Goal: Communication & Community: Answer question/provide support

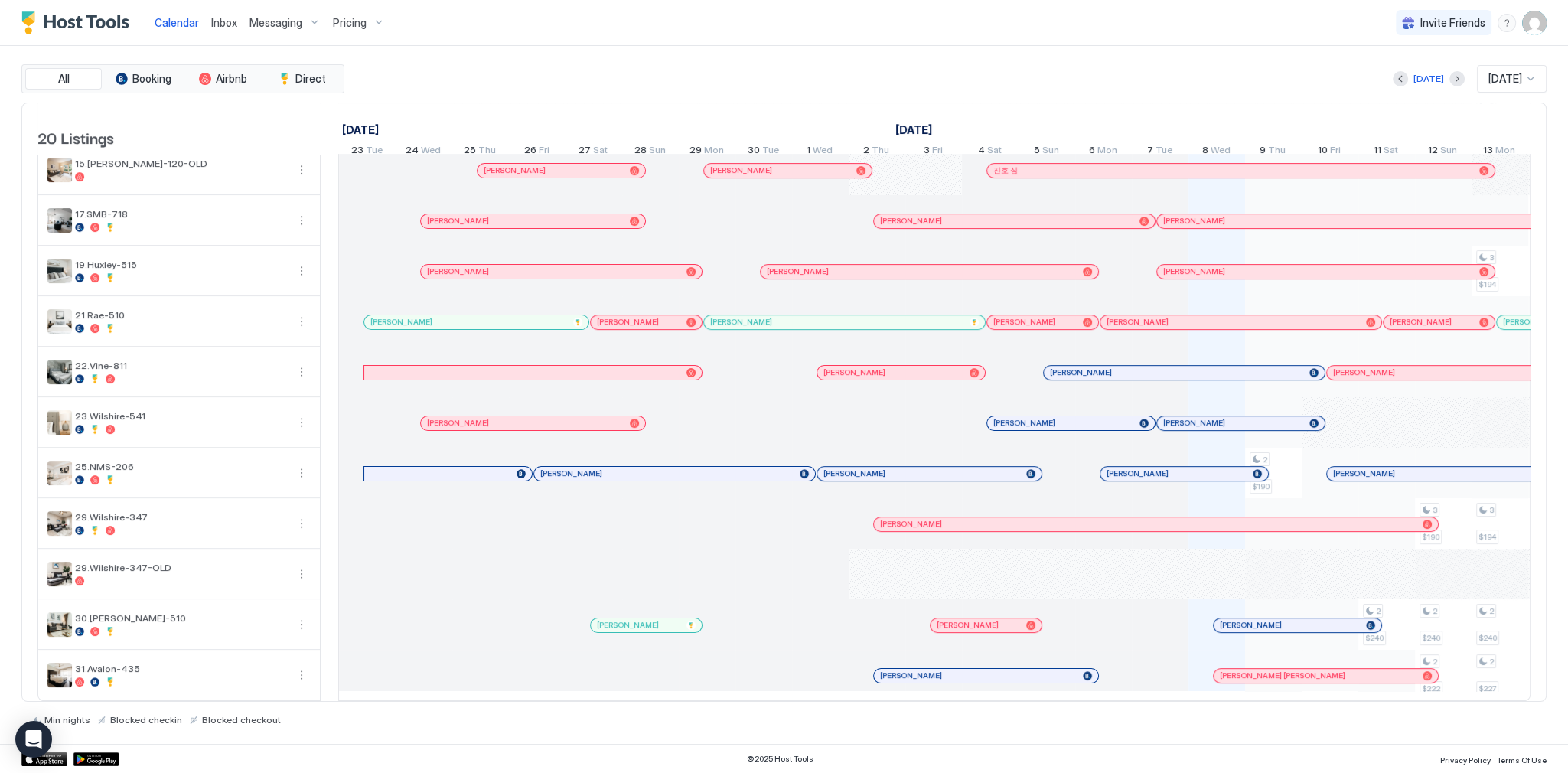
scroll to position [0, 767]
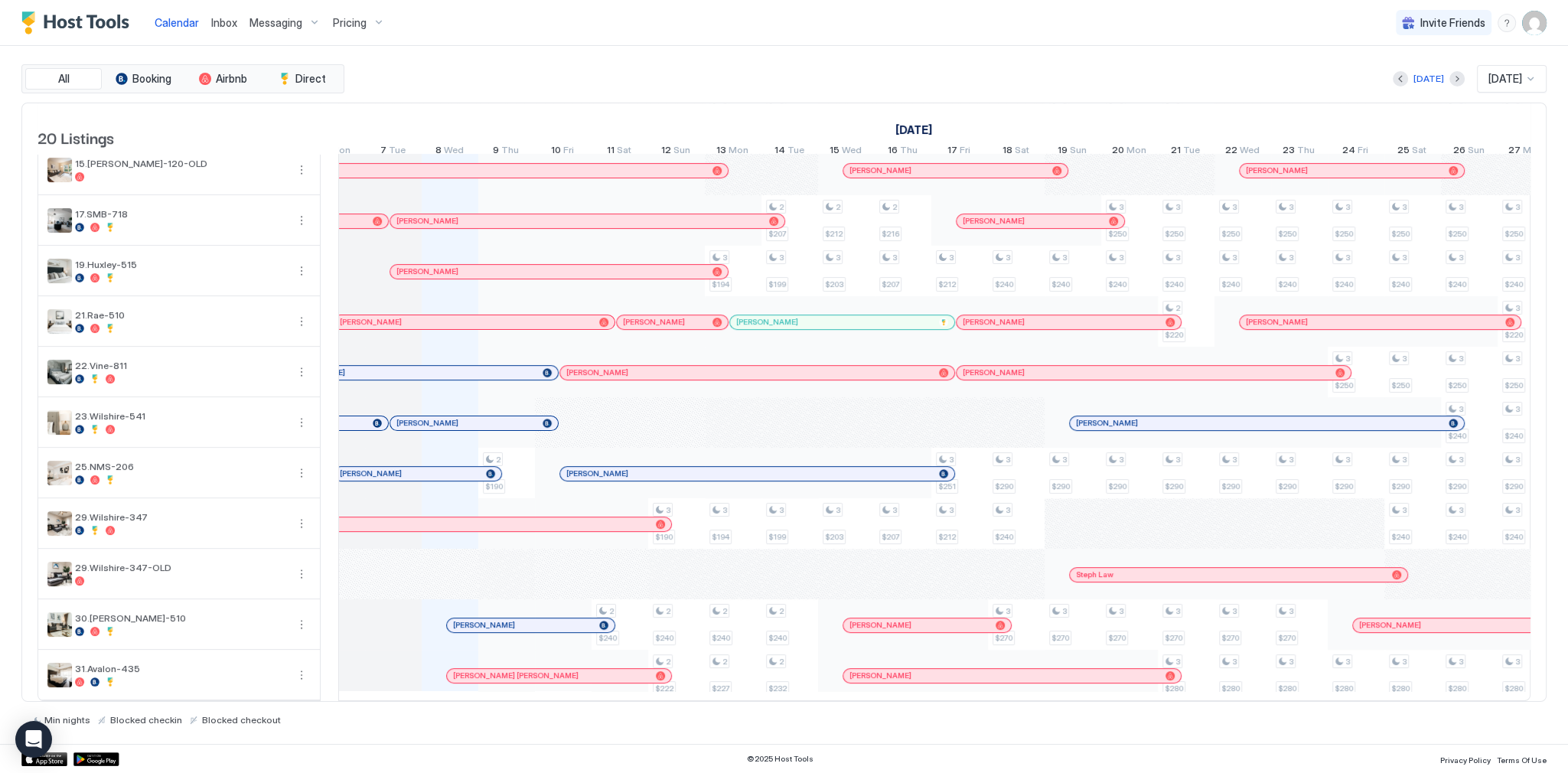
click at [1028, 49] on div "All Booking Airbnb Direct Today Oct 2025 20 Listings September 2025 October 202…" at bounding box center [784, 394] width 1526 height 698
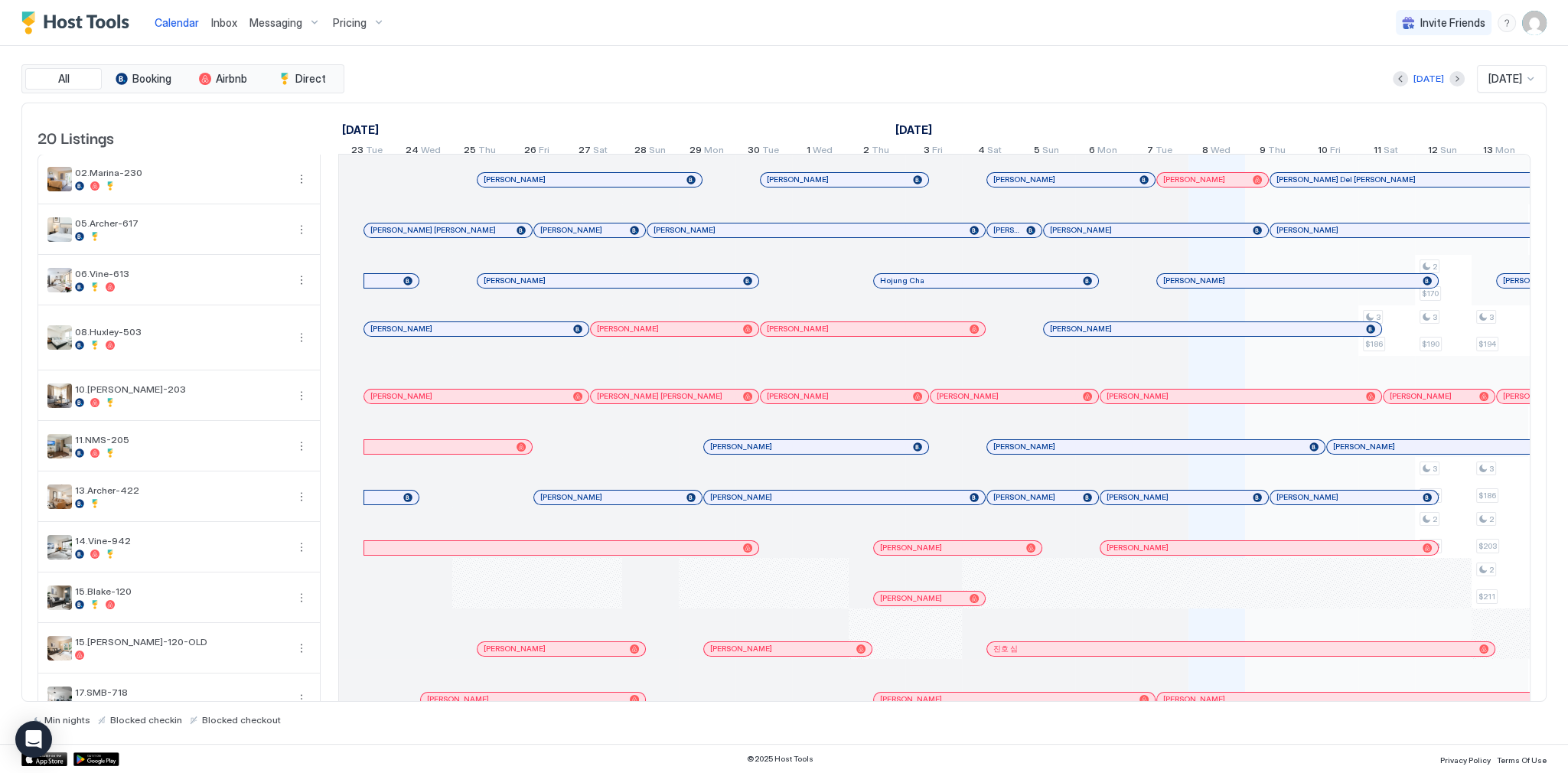
scroll to position [0, 851]
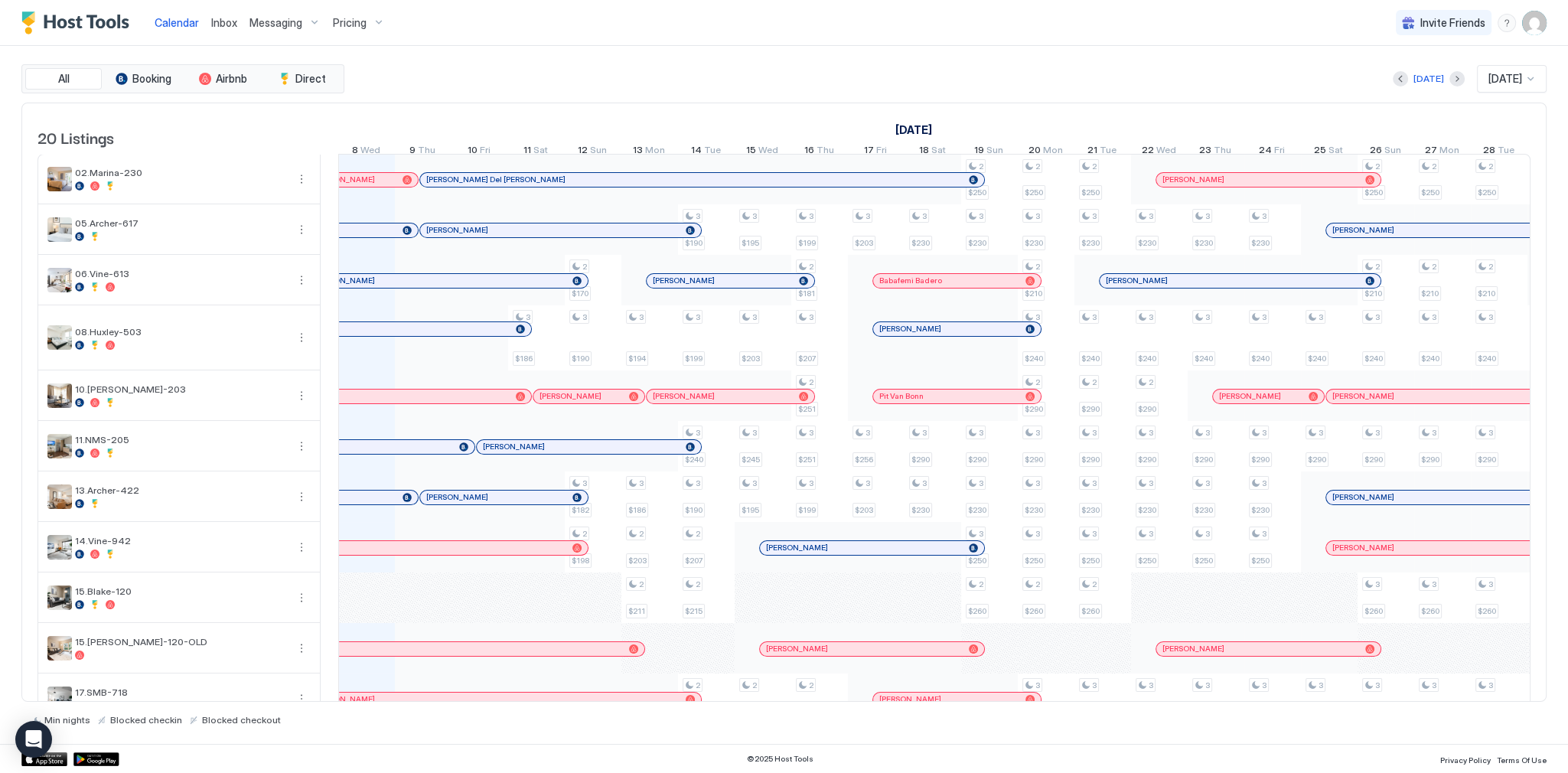
click at [236, 26] on div "Inbox" at bounding box center [224, 22] width 38 height 28
click at [230, 27] on span "Inbox" at bounding box center [225, 22] width 26 height 13
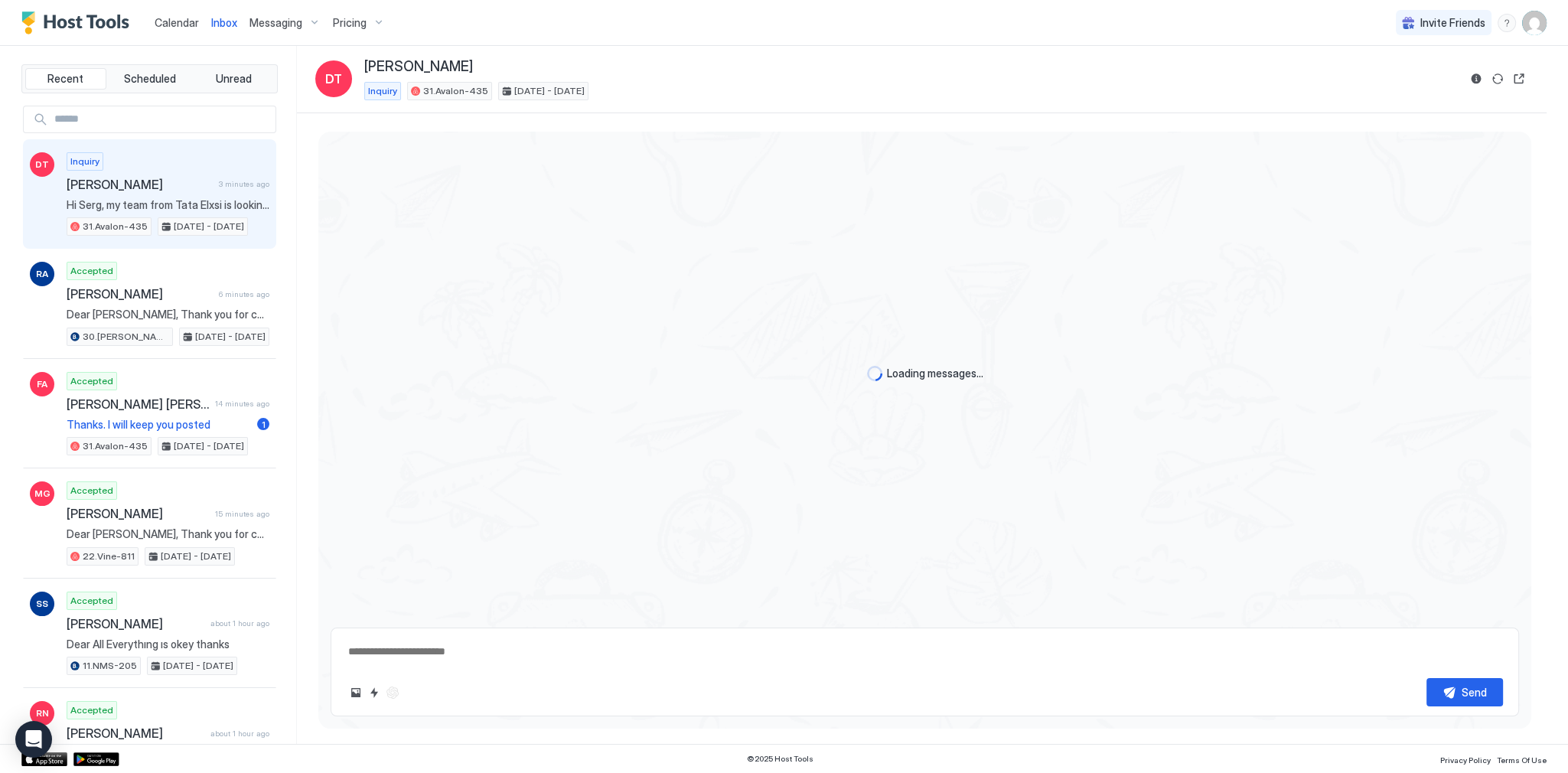
click at [263, 162] on div "DT Inquiry Duc Tam 3 minutes ago Hi Serg, my team from Tata Elxsi is looking to…" at bounding box center [150, 195] width 254 height 111
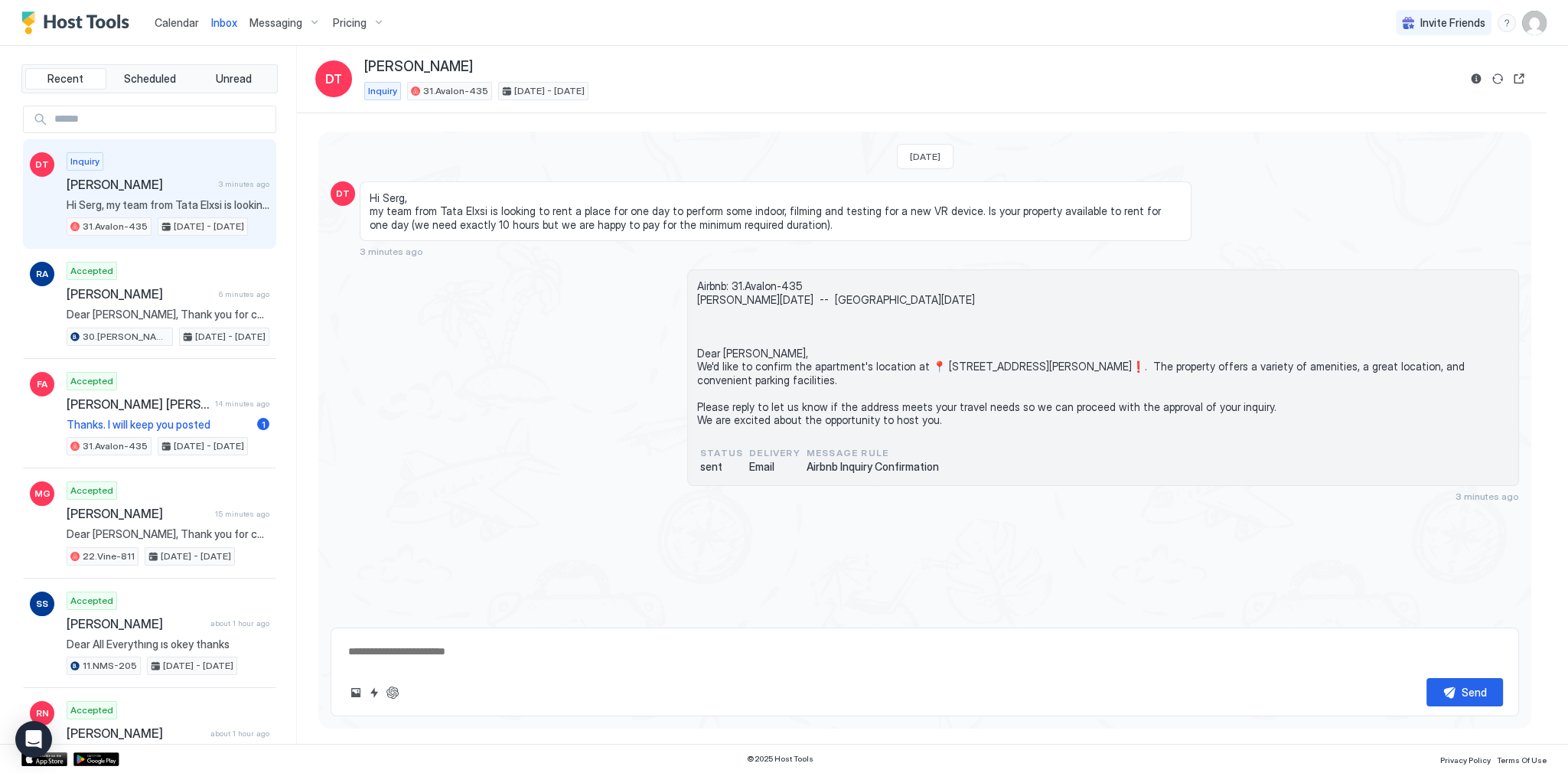
click at [577, 635] on div "Send" at bounding box center [925, 672] width 1189 height 89
click at [581, 649] on textarea at bounding box center [925, 652] width 1157 height 28
paste textarea "**********"
type textarea "*"
type textarea "**********"
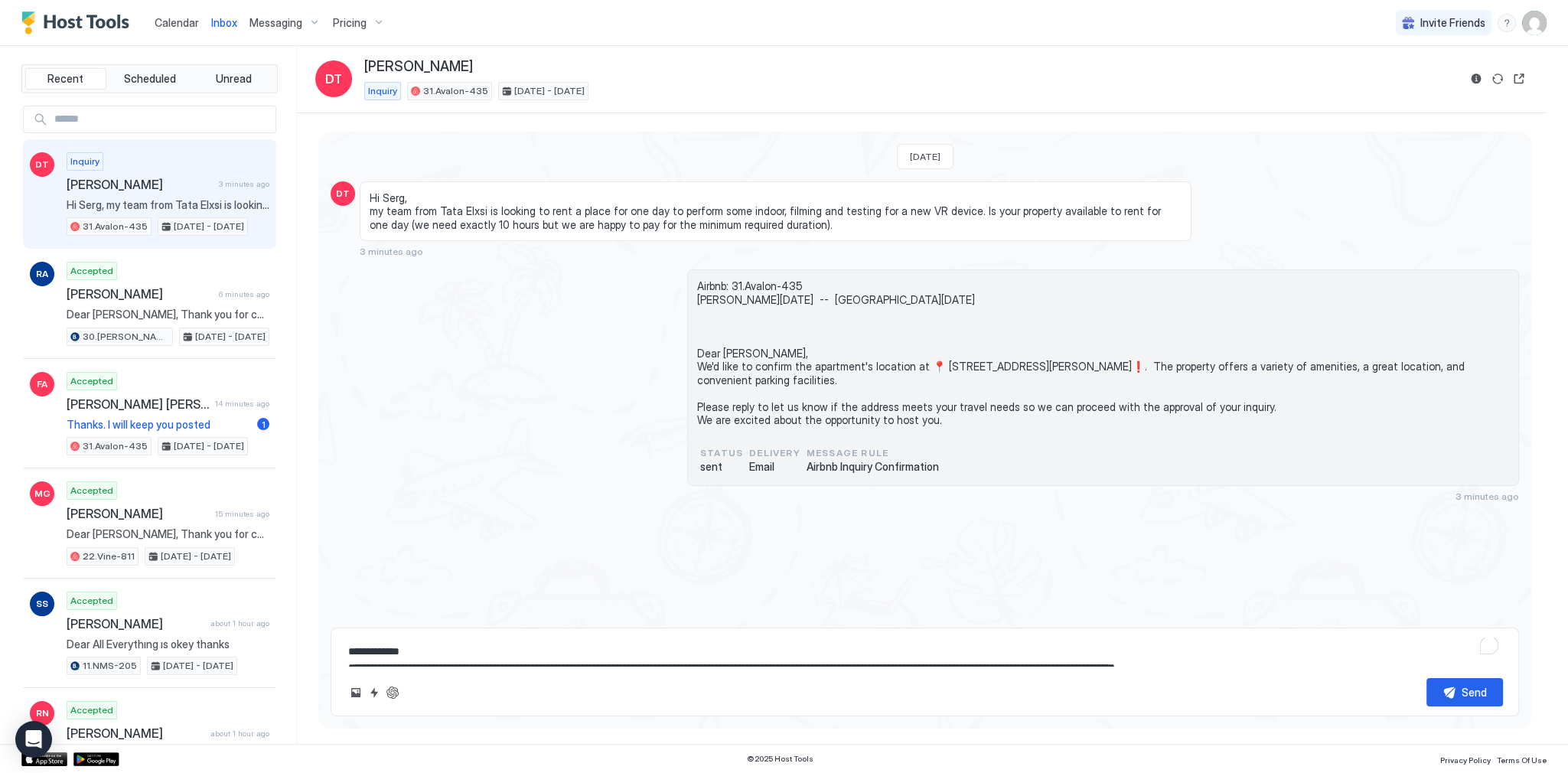
scroll to position [39, 0]
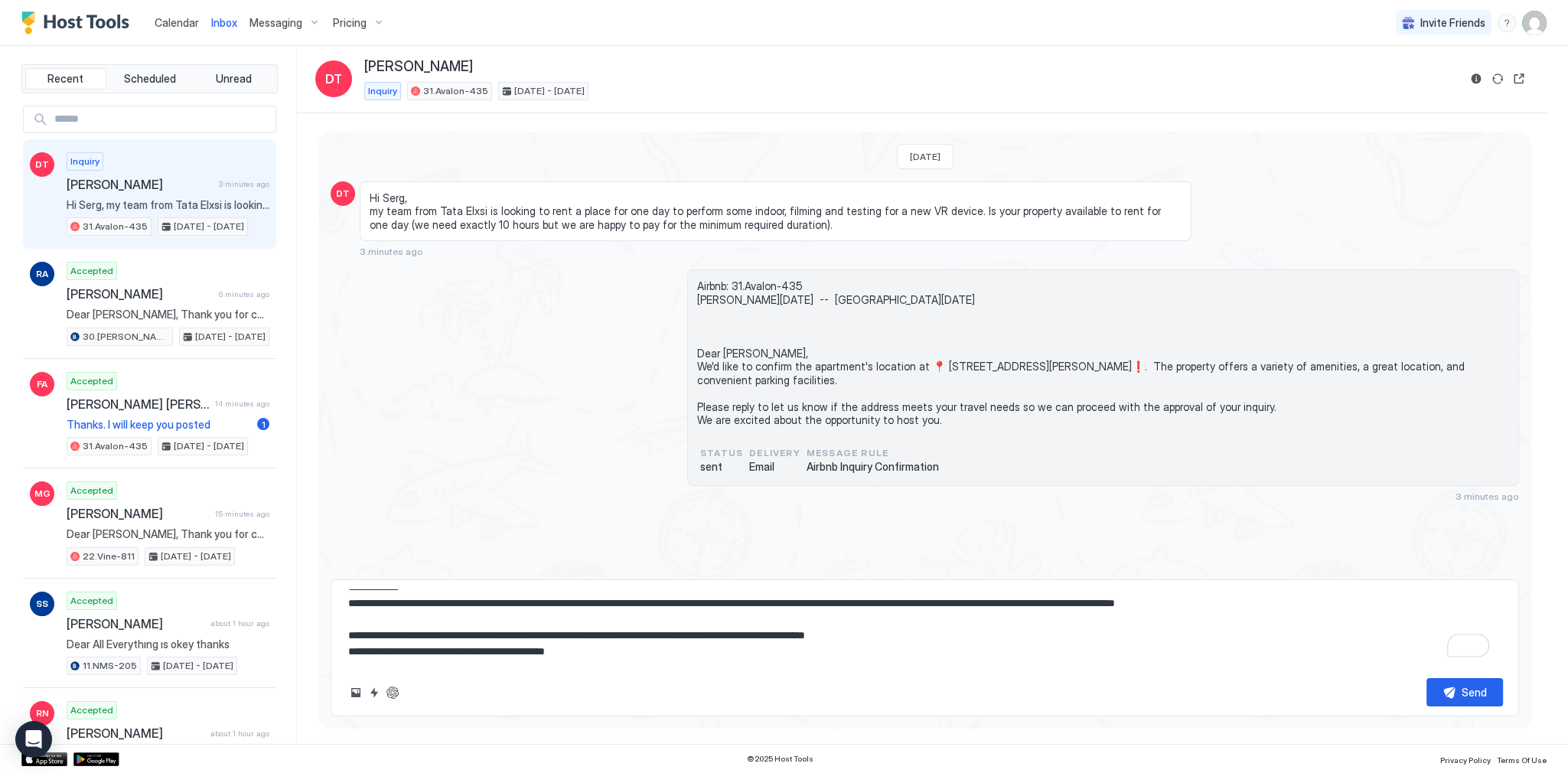
type textarea "*"
type textarea "**********"
click at [671, 214] on span "Hi Serg, my team from Tata Elxsi is looking to rent a place for one day to perf…" at bounding box center [776, 211] width 812 height 40
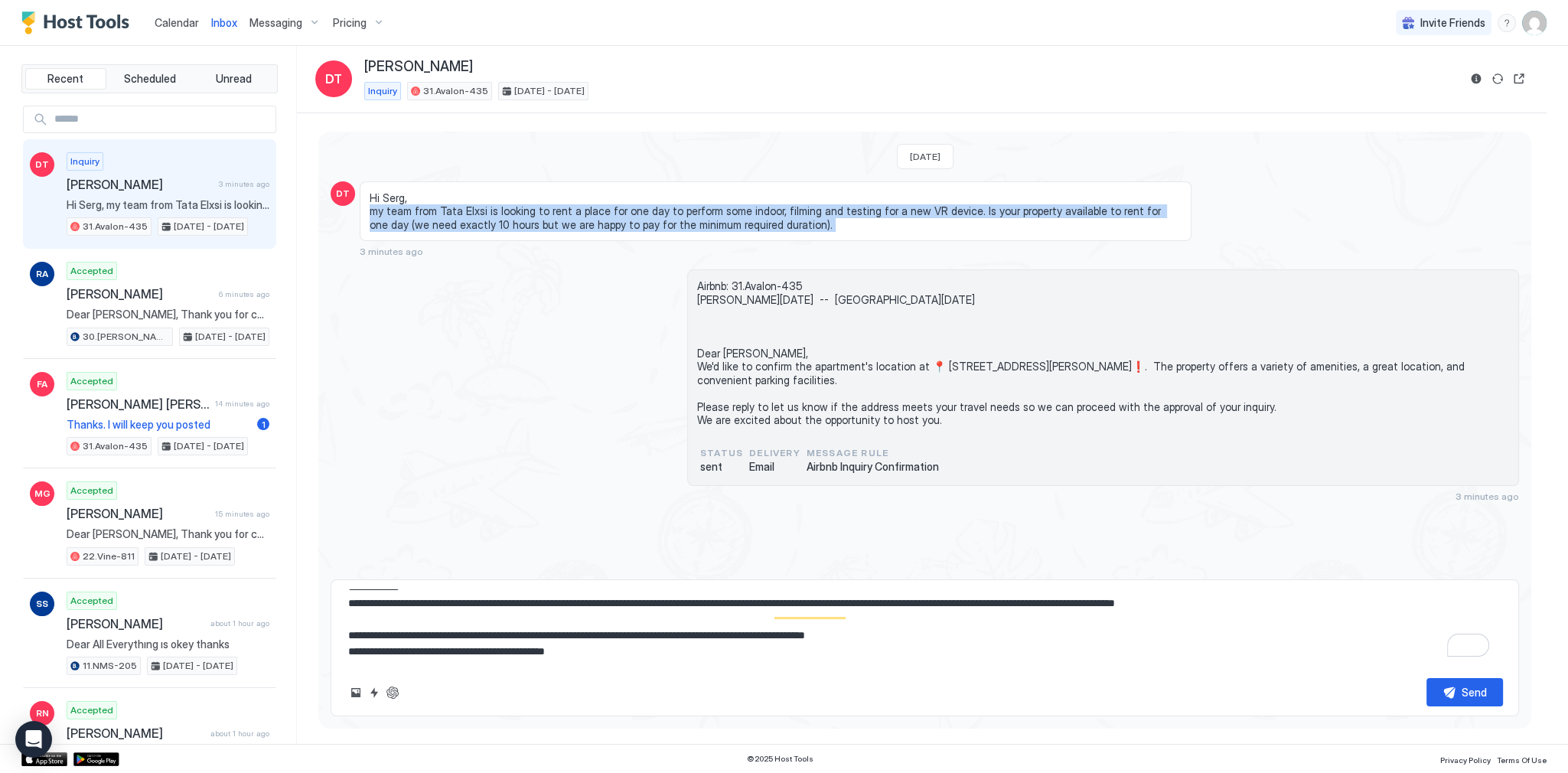
click at [671, 214] on span "Hi Serg, my team from Tata Elxsi is looking to rent a place for one day to perf…" at bounding box center [776, 211] width 812 height 40
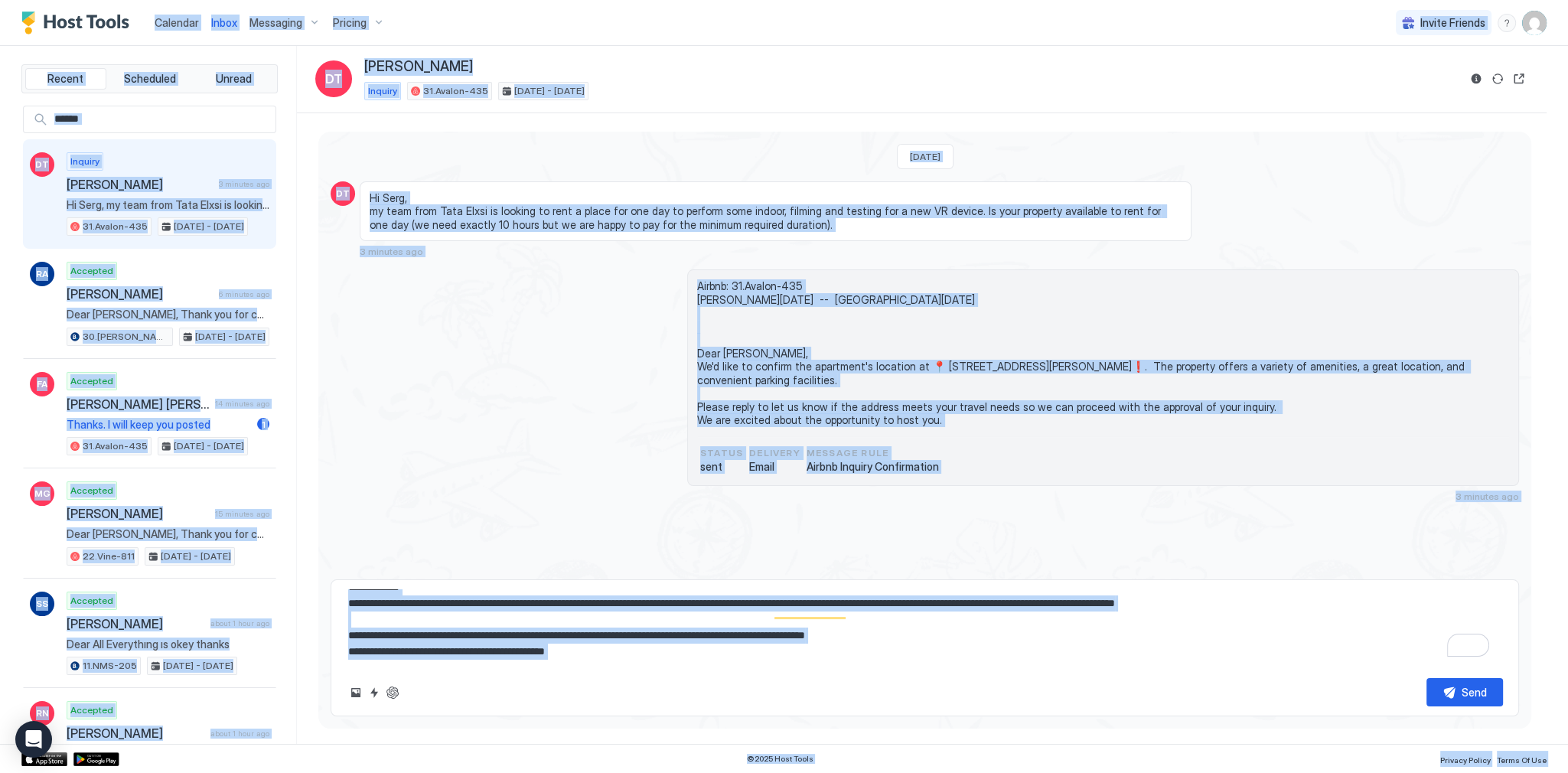
click at [494, 220] on span "Hi Serg, my team from Tata Elxsi is looking to rent a place for one day to perf…" at bounding box center [776, 211] width 812 height 40
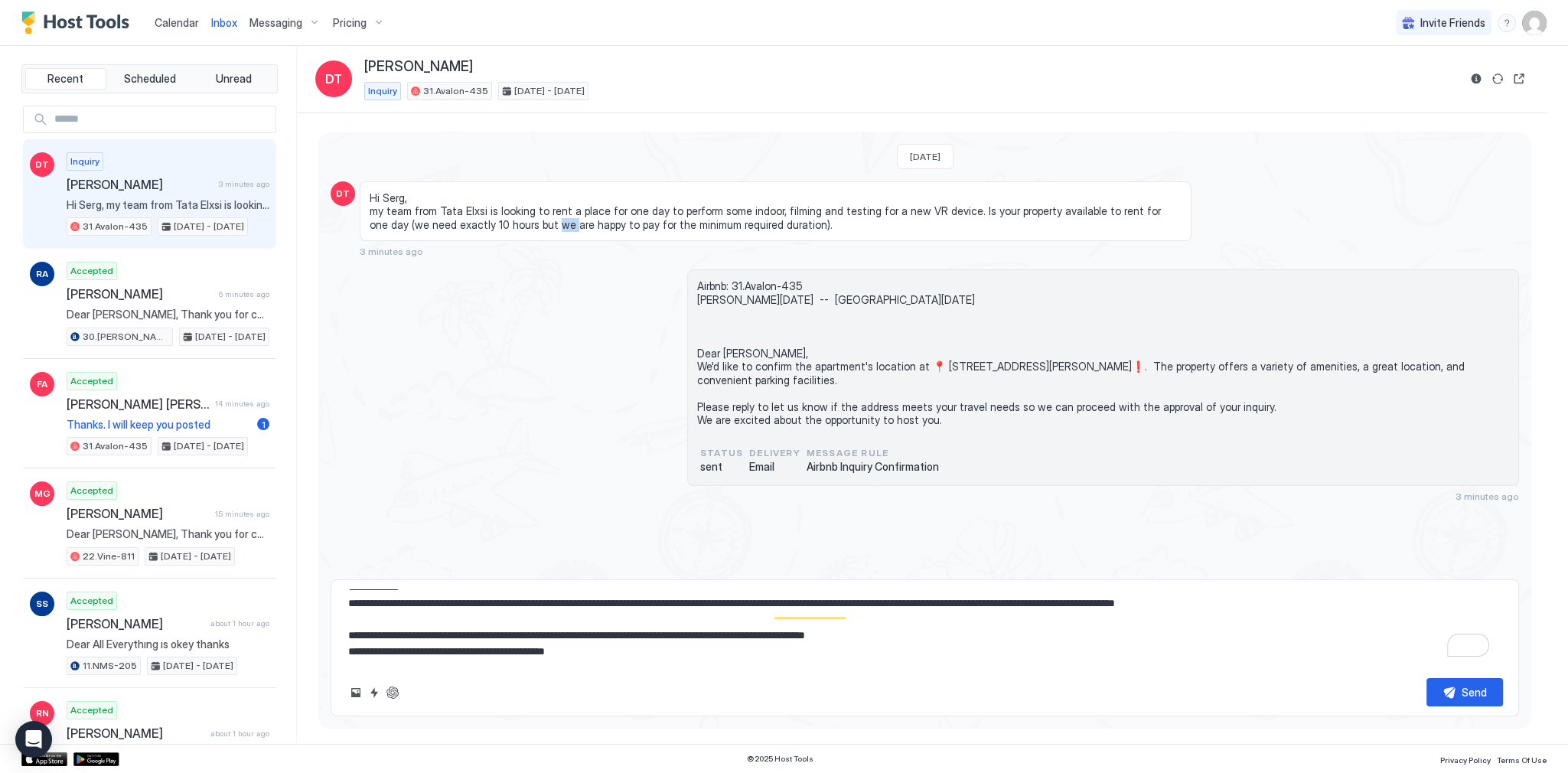
click at [494, 220] on span "Hi Serg, my team from Tata Elxsi is looking to rent a place for one day to perf…" at bounding box center [776, 211] width 812 height 40
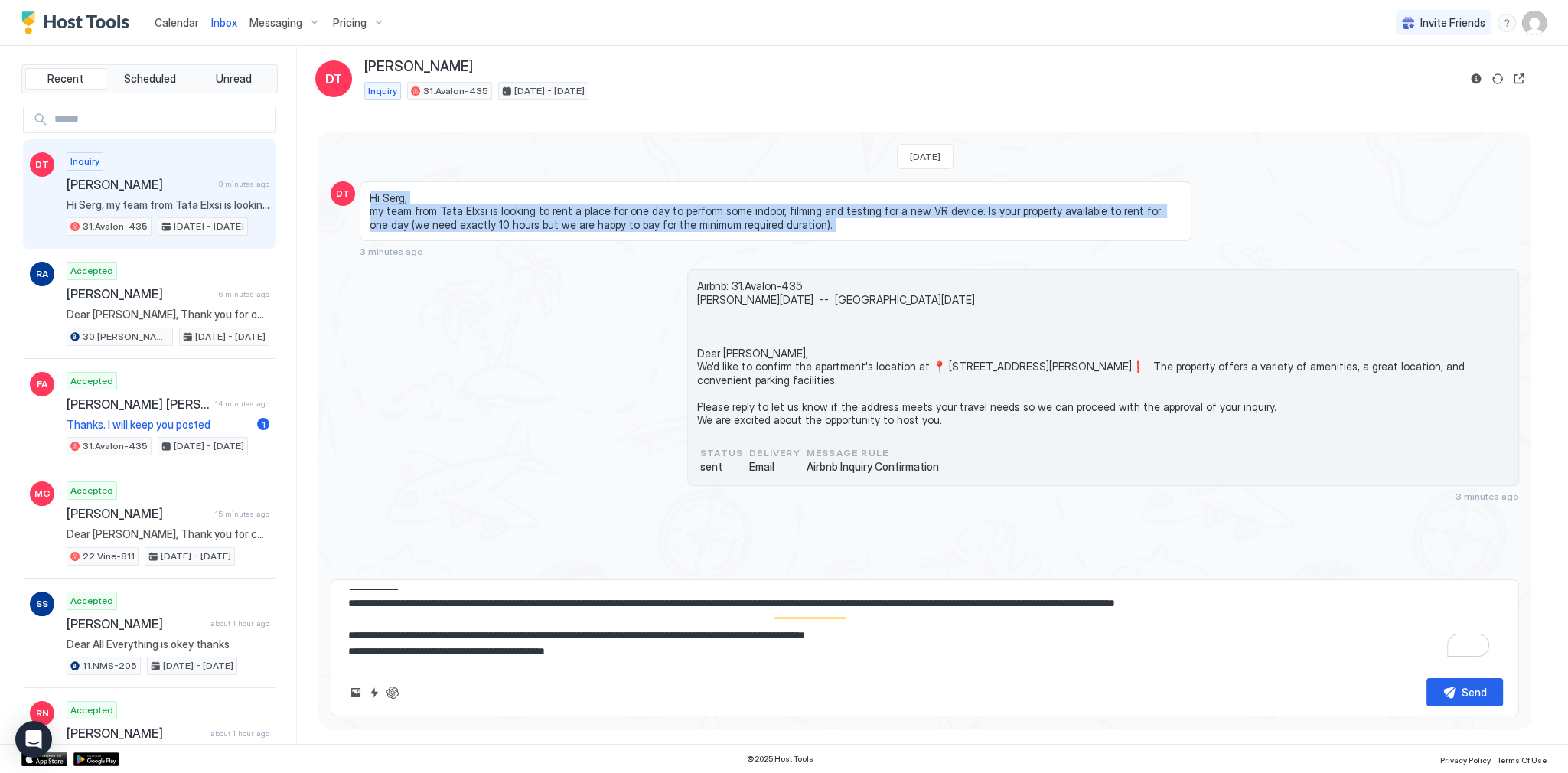
drag, startPoint x: 494, startPoint y: 220, endPoint x: 493, endPoint y: 193, distance: 27.0
click at [493, 193] on span "Hi Serg, my team from Tata Elxsi is looking to rent a place for one day to perf…" at bounding box center [776, 211] width 812 height 40
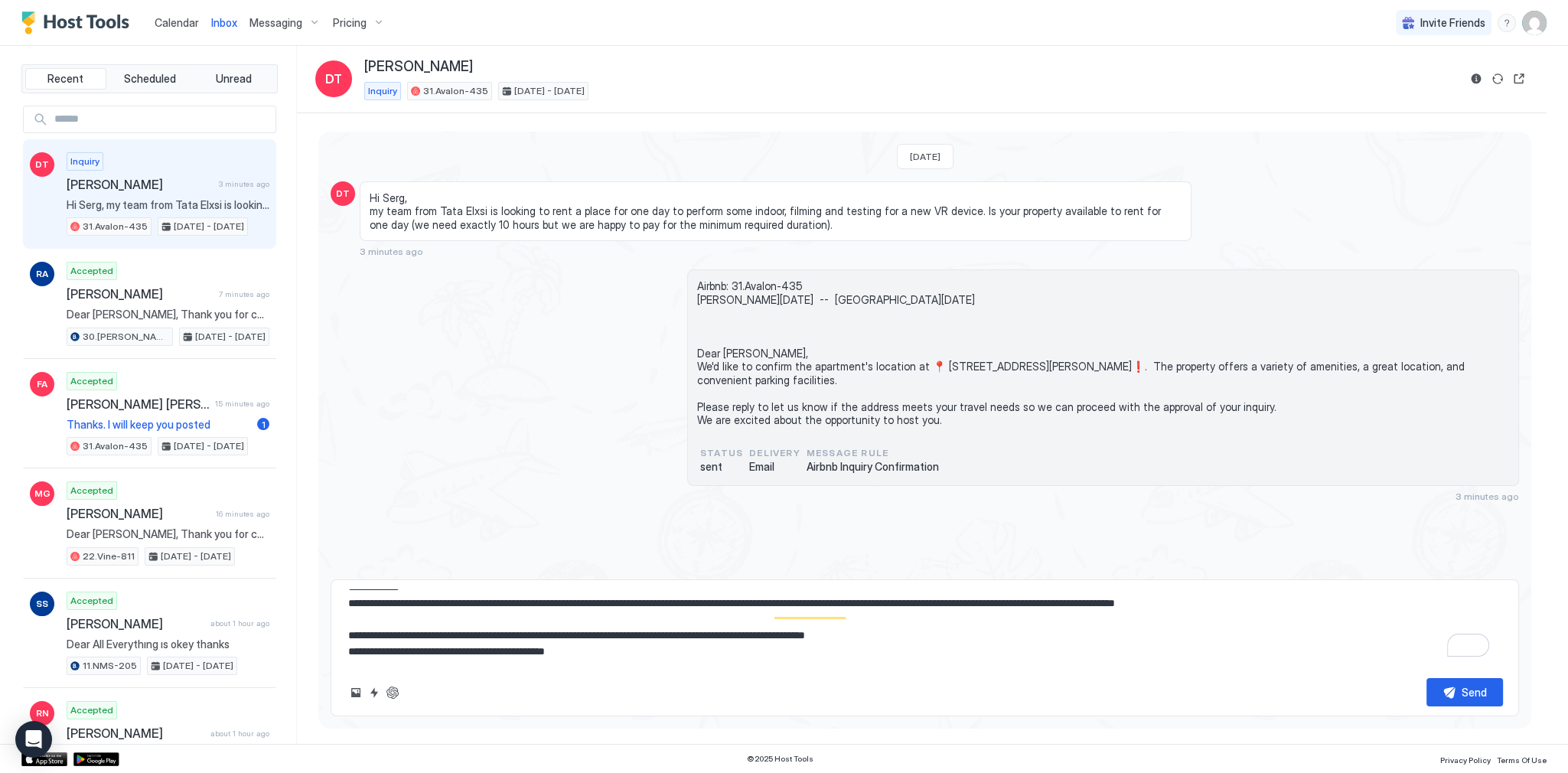
click at [593, 408] on div "Airbnb: 31.Avalon-435 Duc Tam Mon, October 13th -- Wed, October 15th Dear Duc T…" at bounding box center [925, 386] width 1189 height 232
click at [722, 128] on div "Today DT Hi Serg, my team from Tata Elxsi is looking to rent a place for one da…" at bounding box center [922, 429] width 1250 height 632
click at [696, 661] on textarea "**********" at bounding box center [925, 628] width 1157 height 77
click at [696, 622] on textarea "**********" at bounding box center [925, 628] width 1157 height 77
paste textarea "**********"
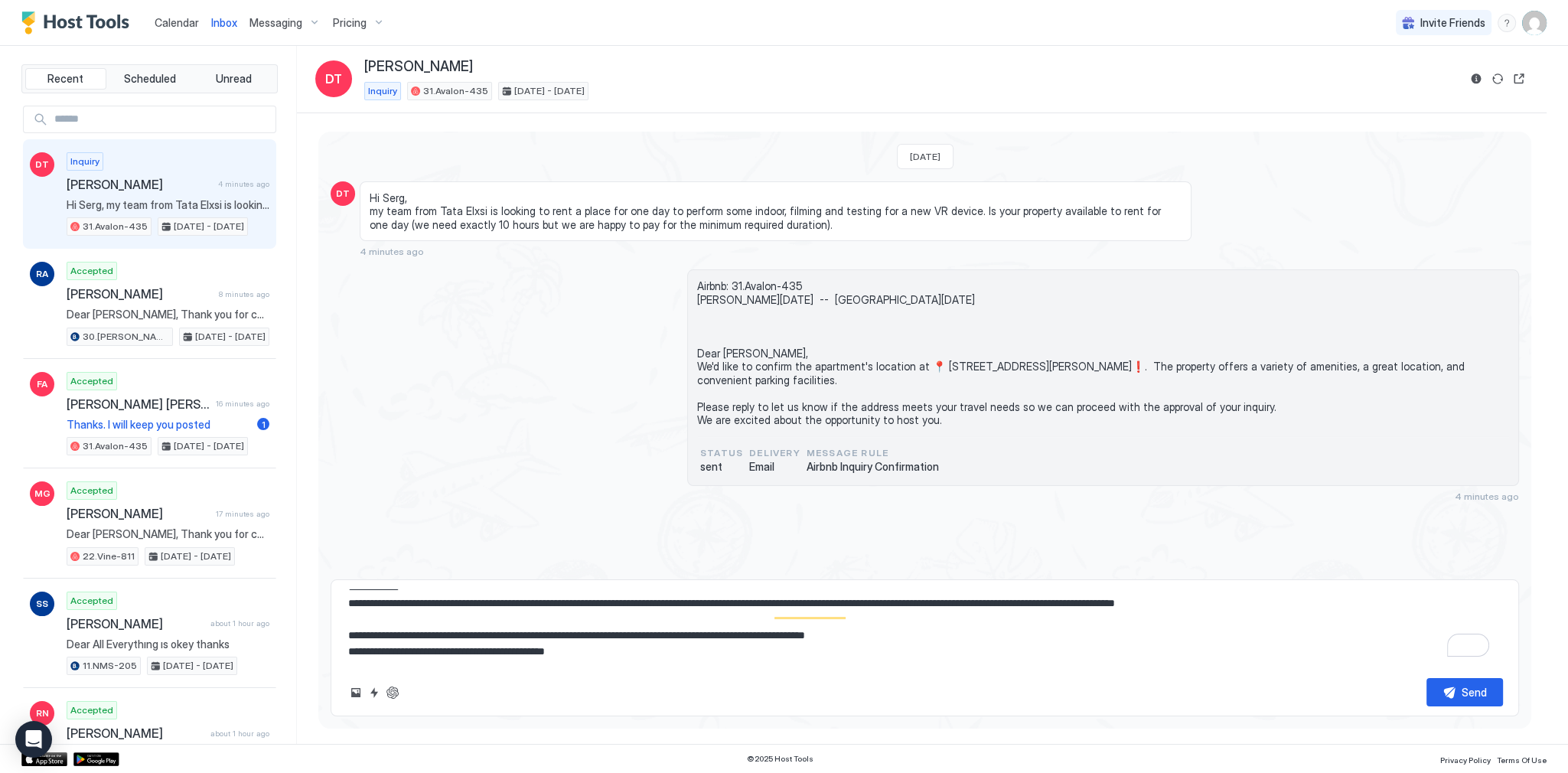
type textarea "*"
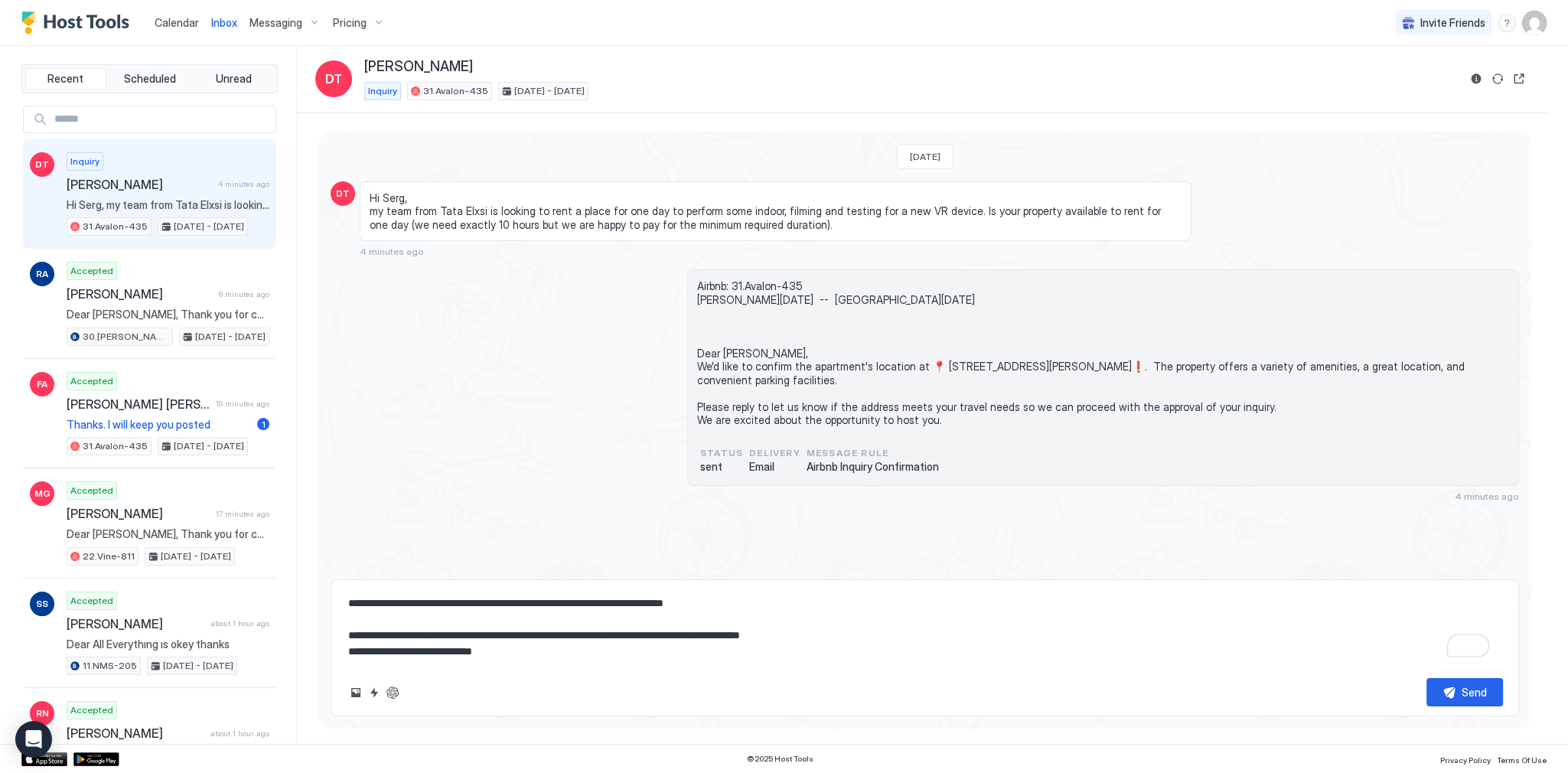
scroll to position [16, 0]
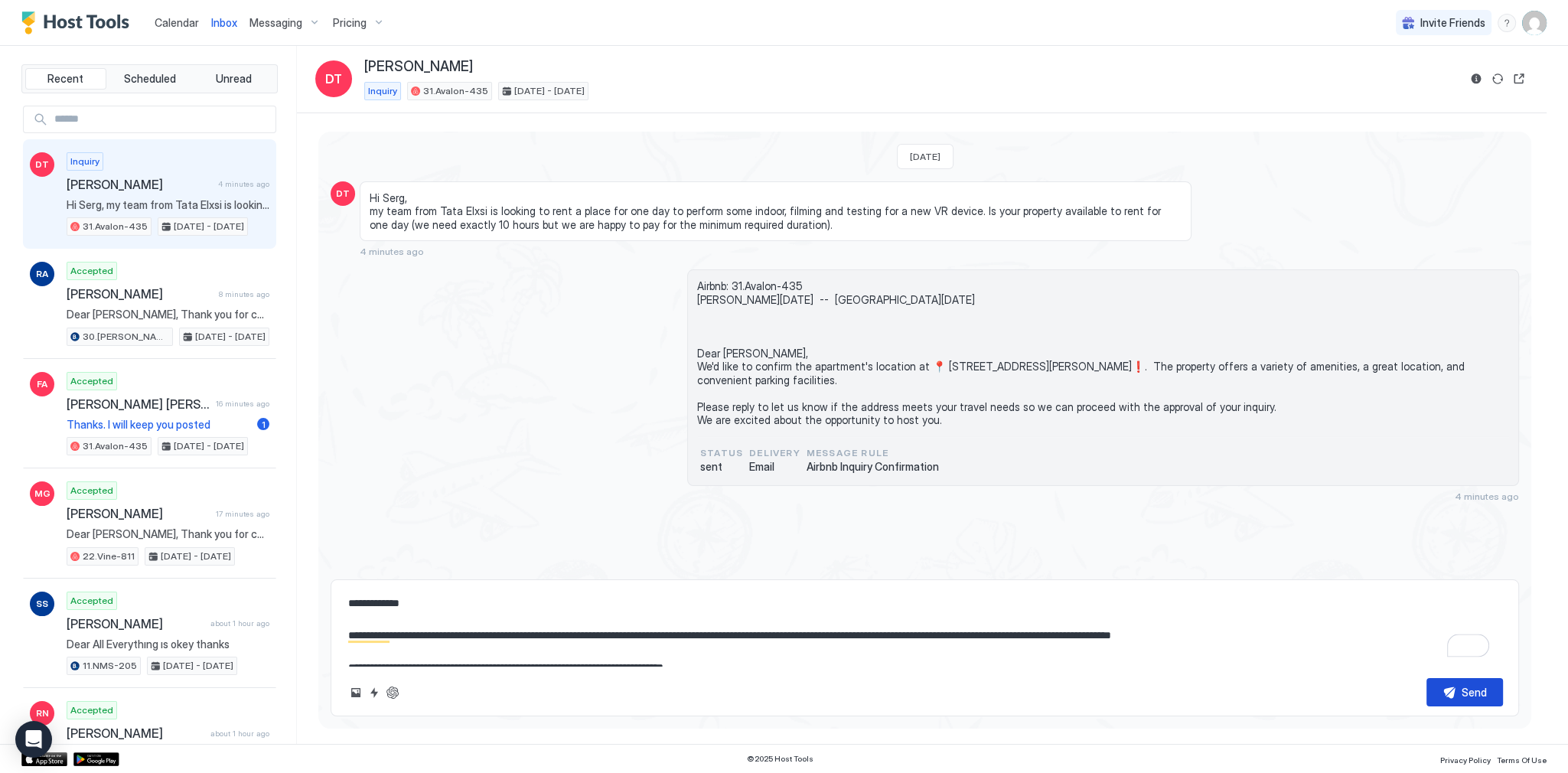
type textarea "**********"
click at [1459, 689] on button "Send" at bounding box center [1465, 692] width 77 height 28
type textarea "*"
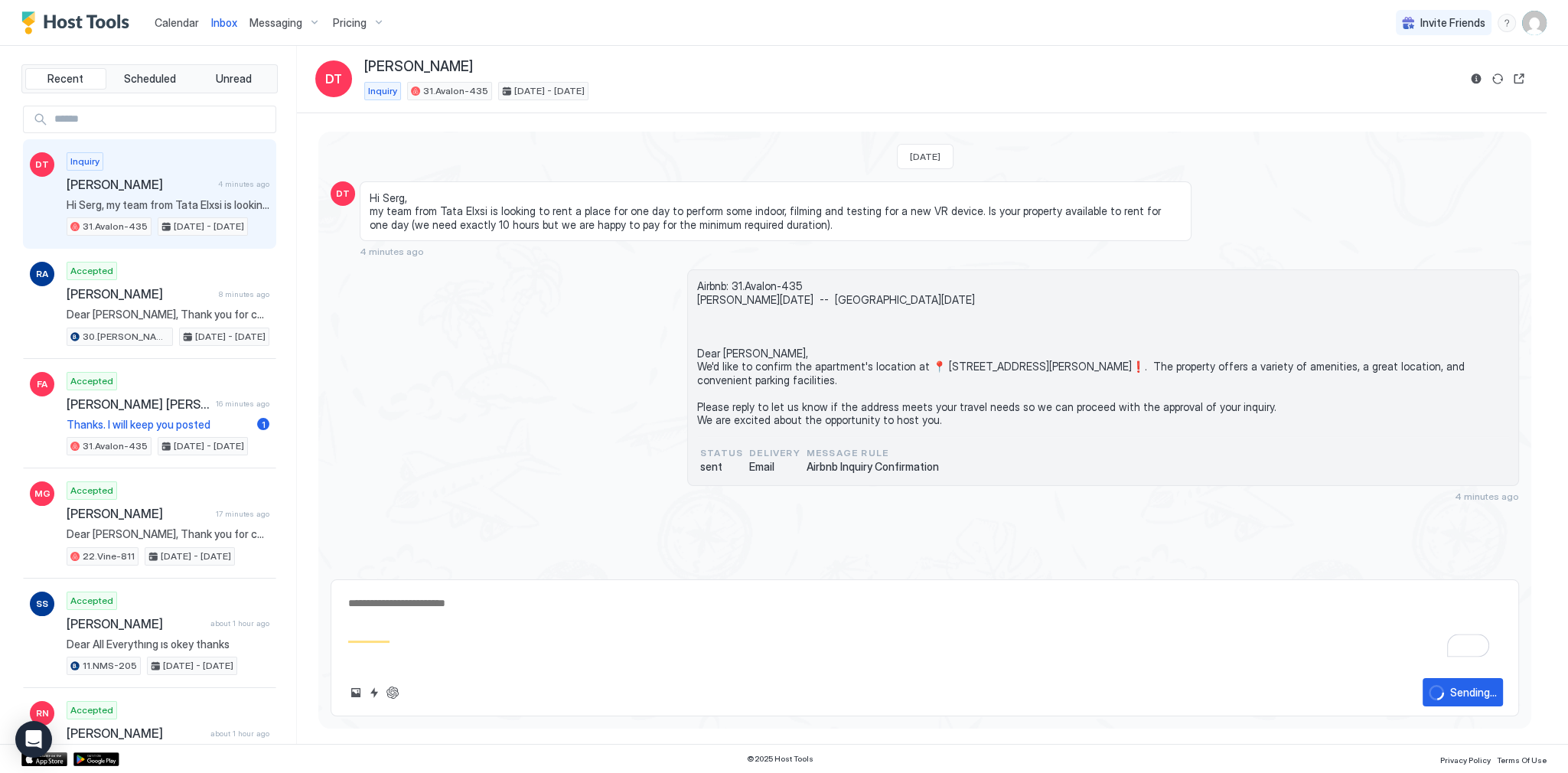
scroll to position [67, 0]
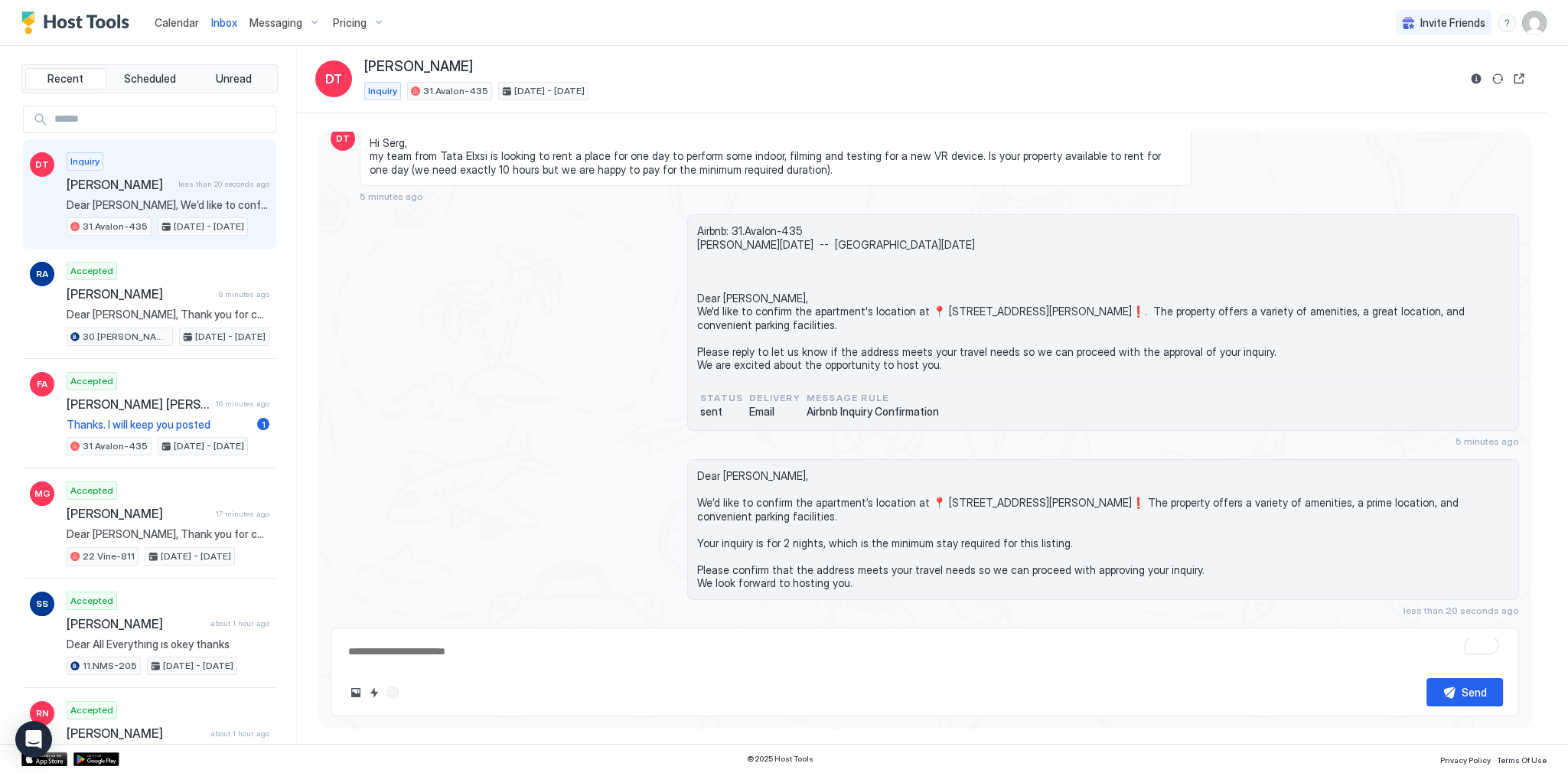
type textarea "*"
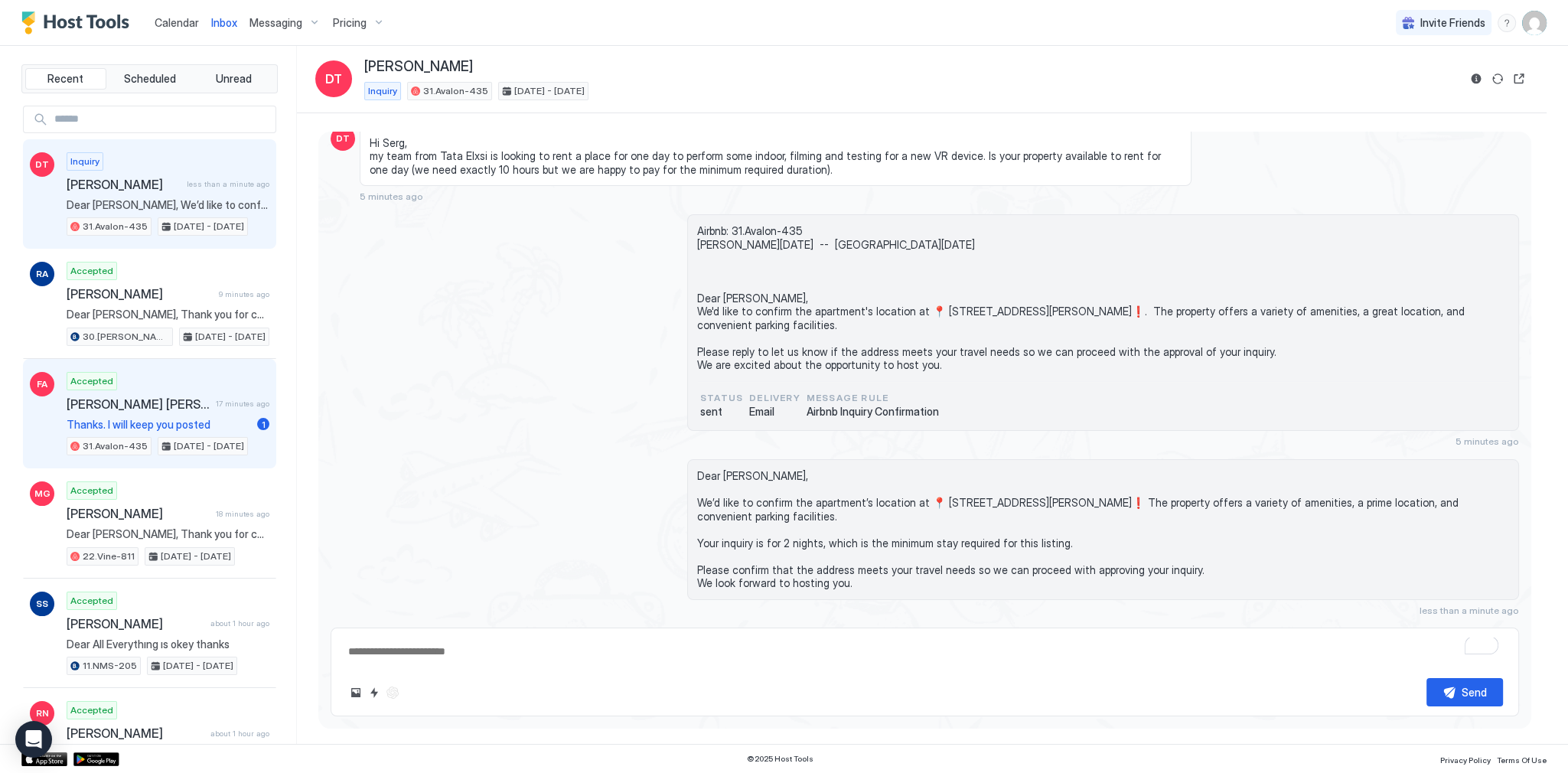
click at [217, 403] on span "17 minutes ago" at bounding box center [242, 404] width 53 height 10
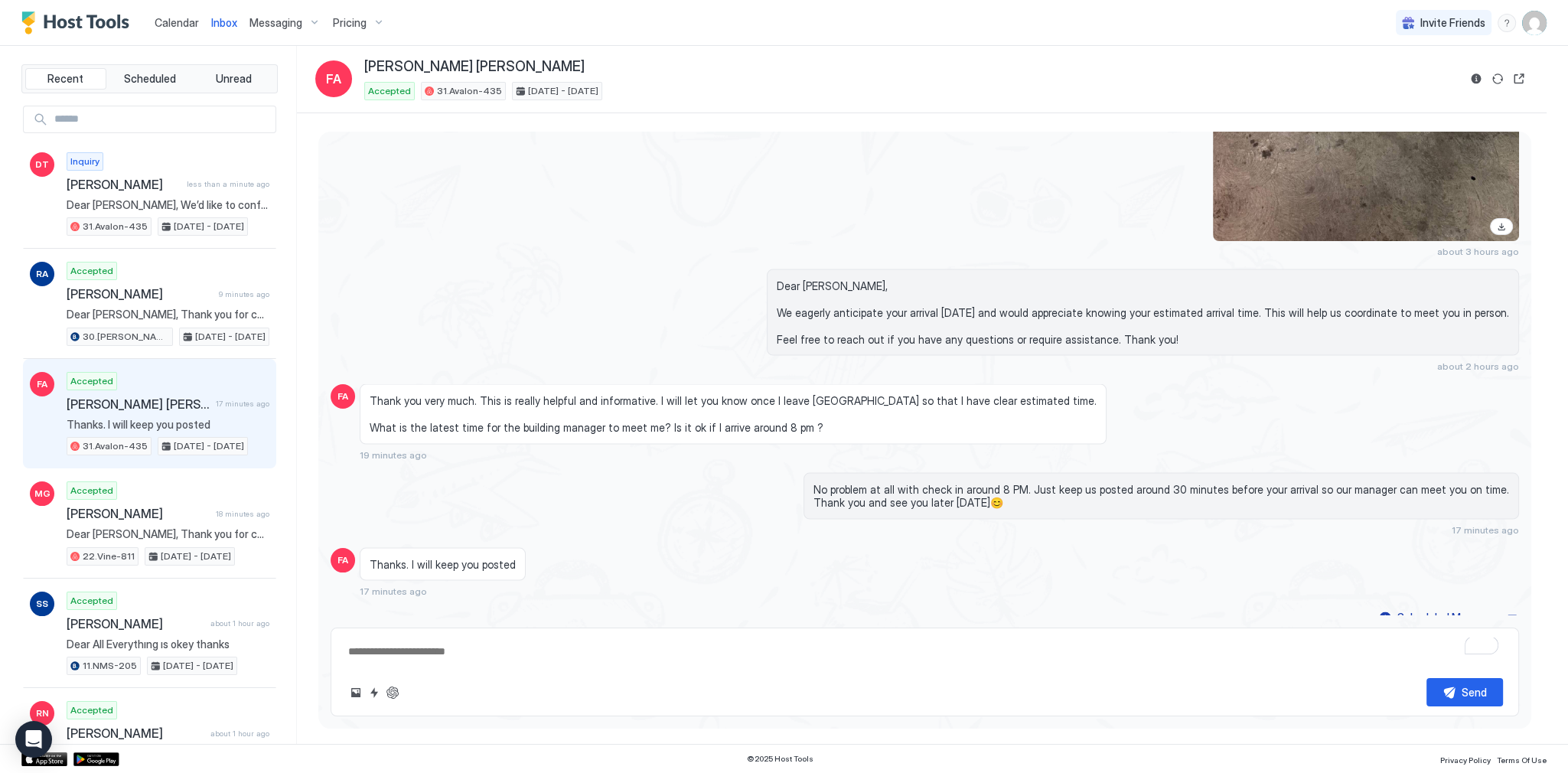
scroll to position [4414, 0]
click at [468, 267] on div "Dear Faisal, We eagerly anticipate your arrival today and would appreciate know…" at bounding box center [925, 319] width 1189 height 103
type textarea "*"
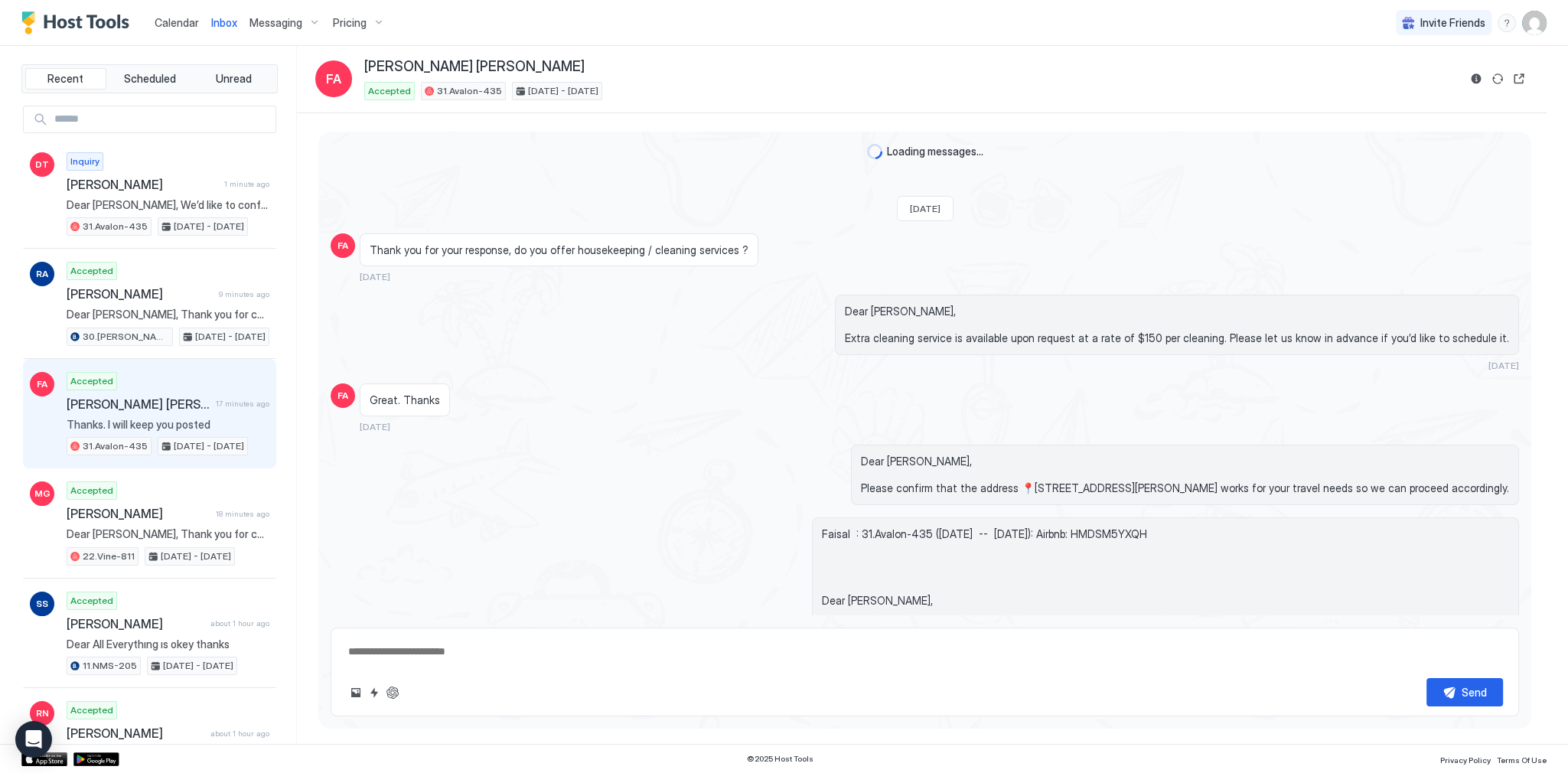
scroll to position [3283, 0]
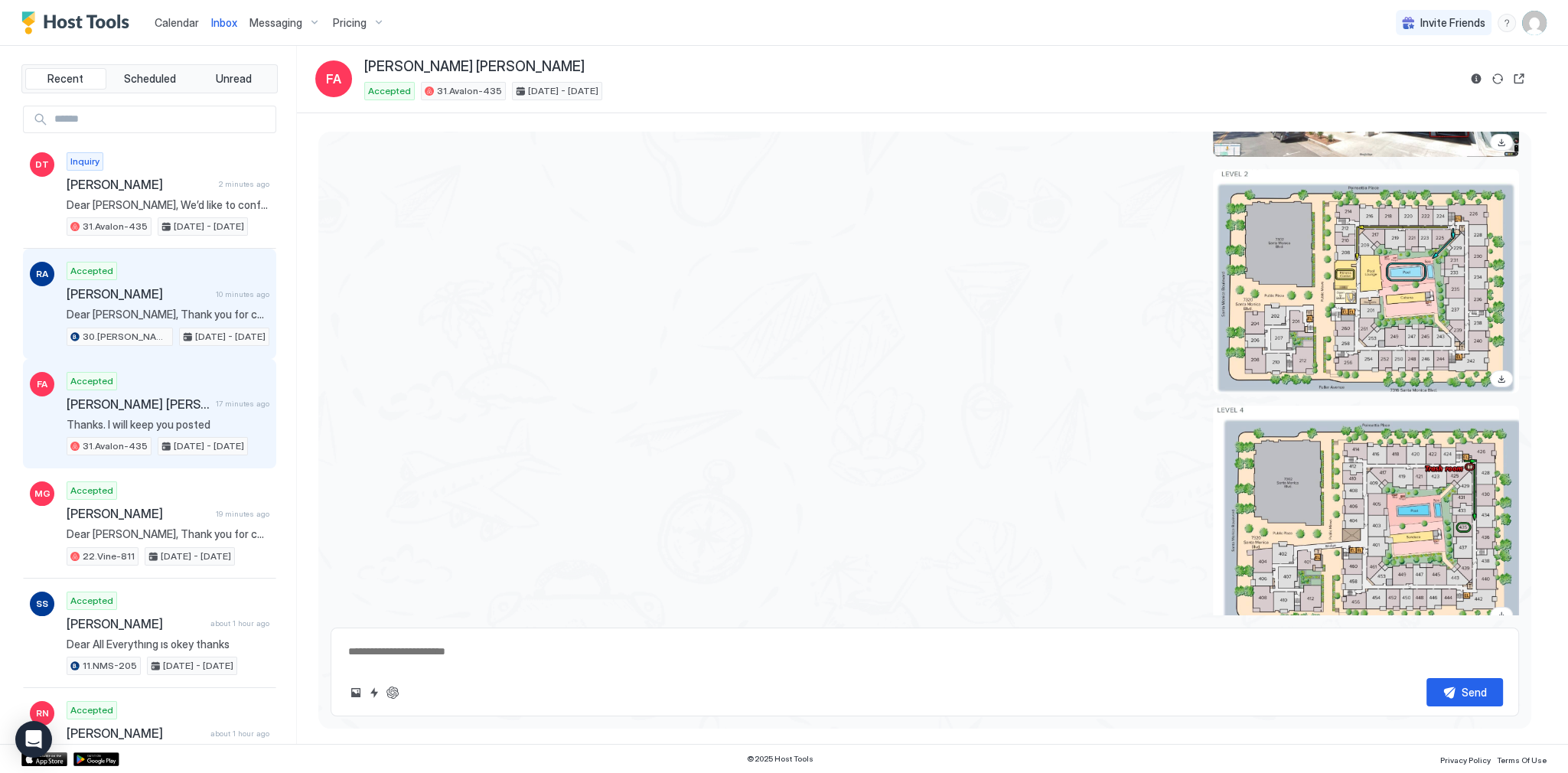
click at [222, 285] on div "Accepted Rowena Abe 10 minutes ago Dear Rowena, Thank you for choosing to stay …" at bounding box center [168, 304] width 203 height 84
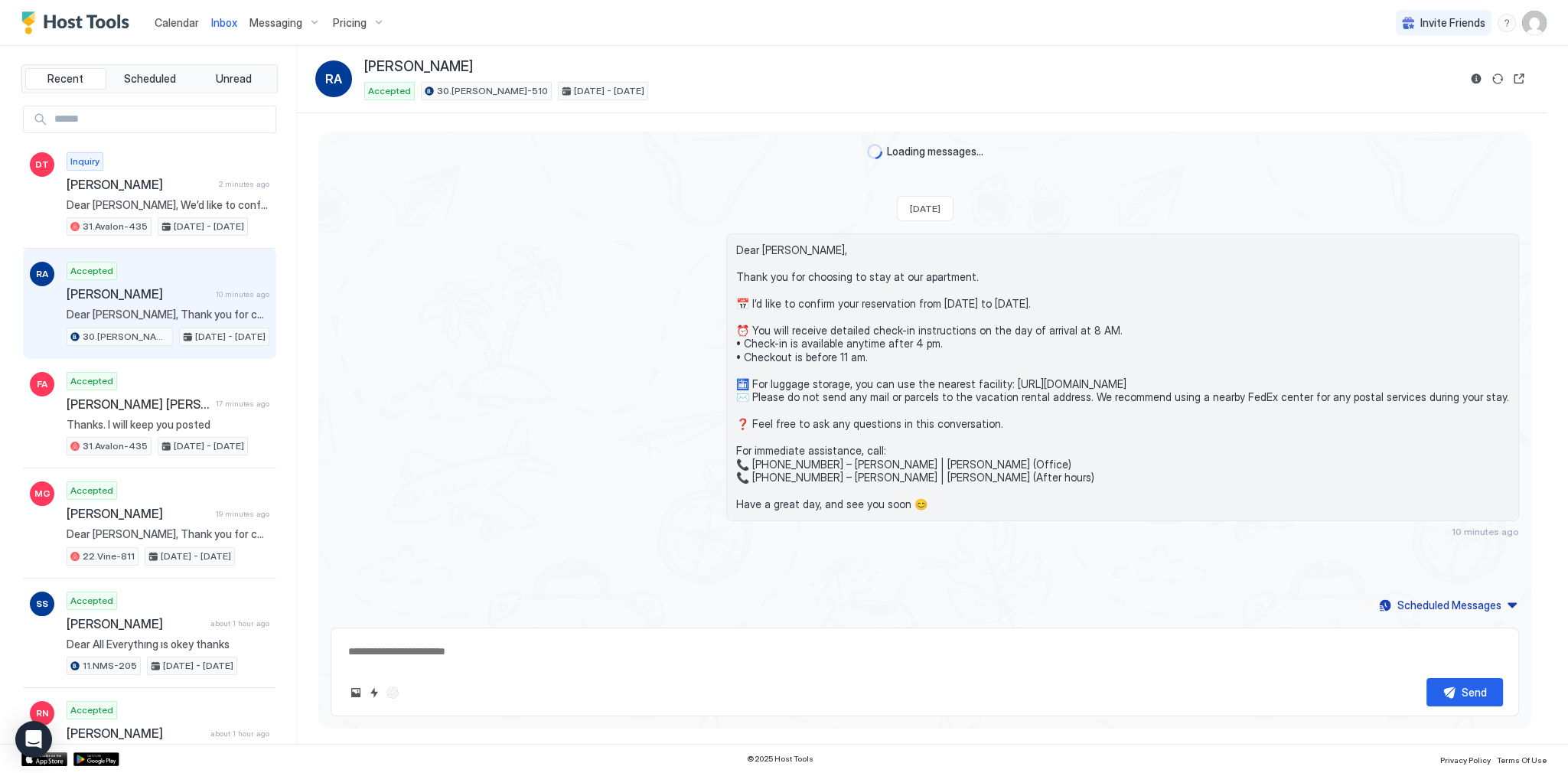
scroll to position [113, 0]
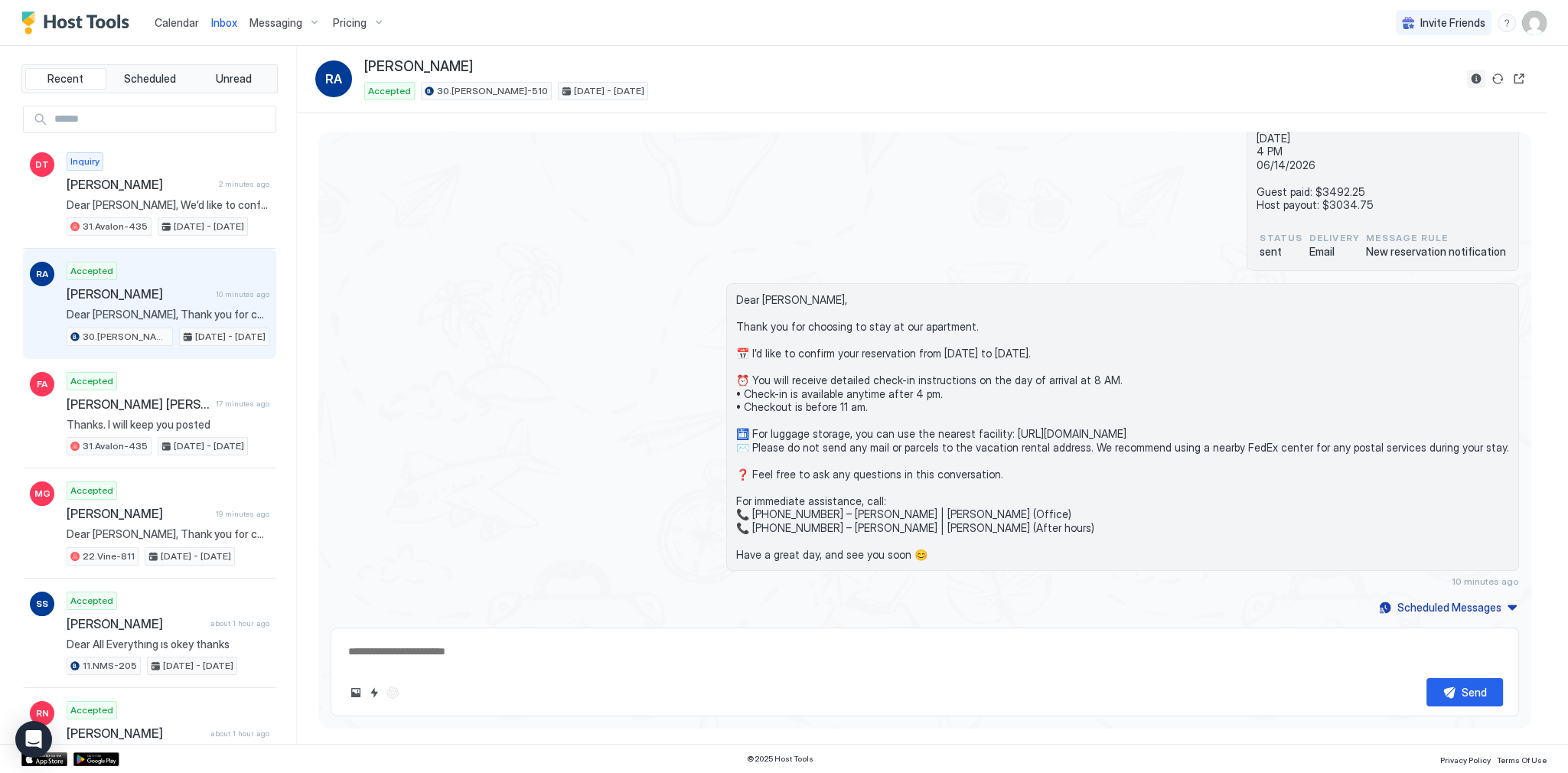
click at [1468, 81] on button "Reservation information" at bounding box center [1477, 79] width 19 height 19
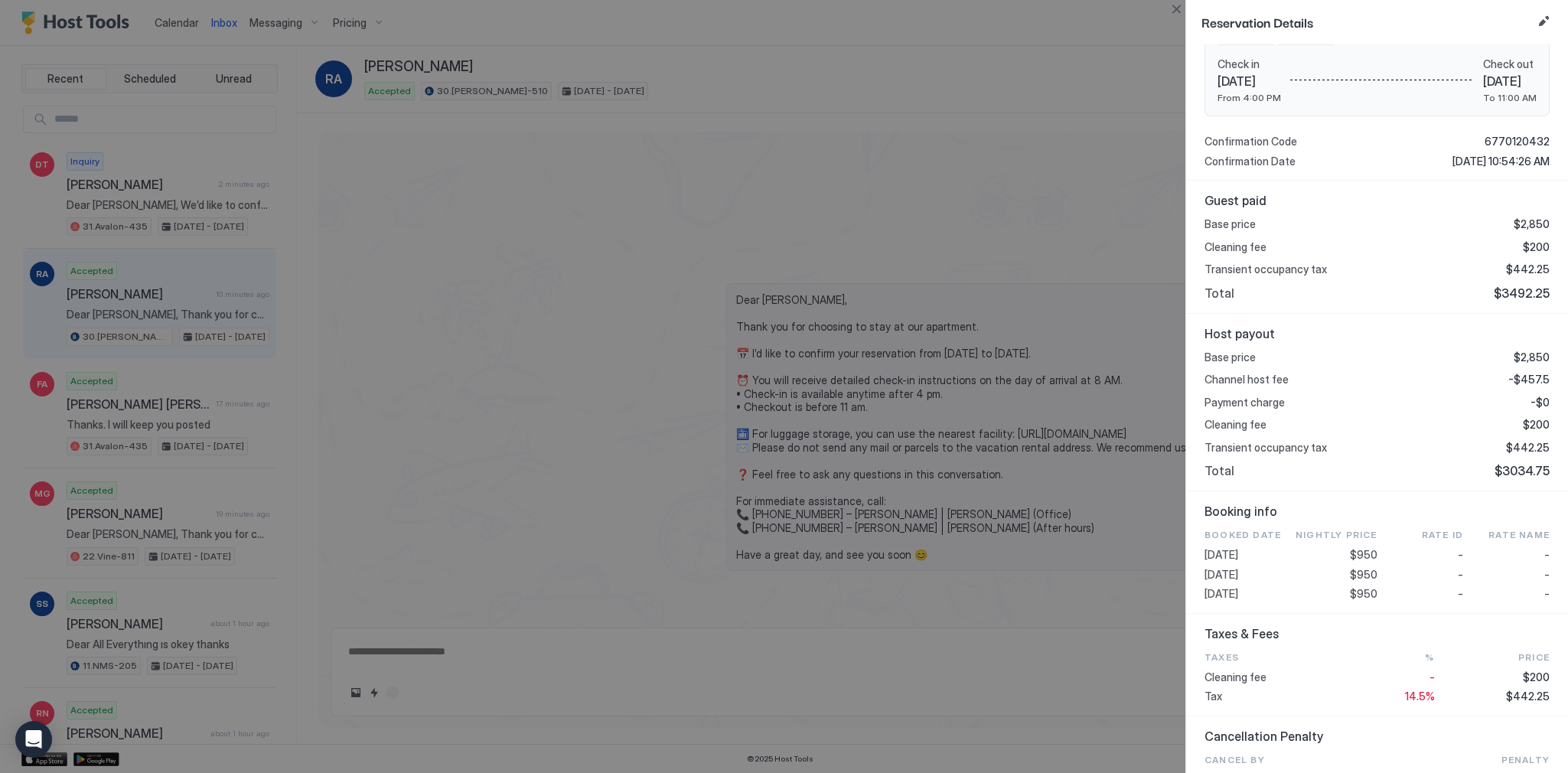
scroll to position [248, 0]
click at [1525, 469] on span "$3034.75" at bounding box center [1522, 470] width 55 height 15
click at [1525, 468] on span "$3034.75" at bounding box center [1522, 470] width 55 height 15
copy span "3034.75"
click at [1514, 291] on span "$3492.25" at bounding box center [1522, 292] width 56 height 15
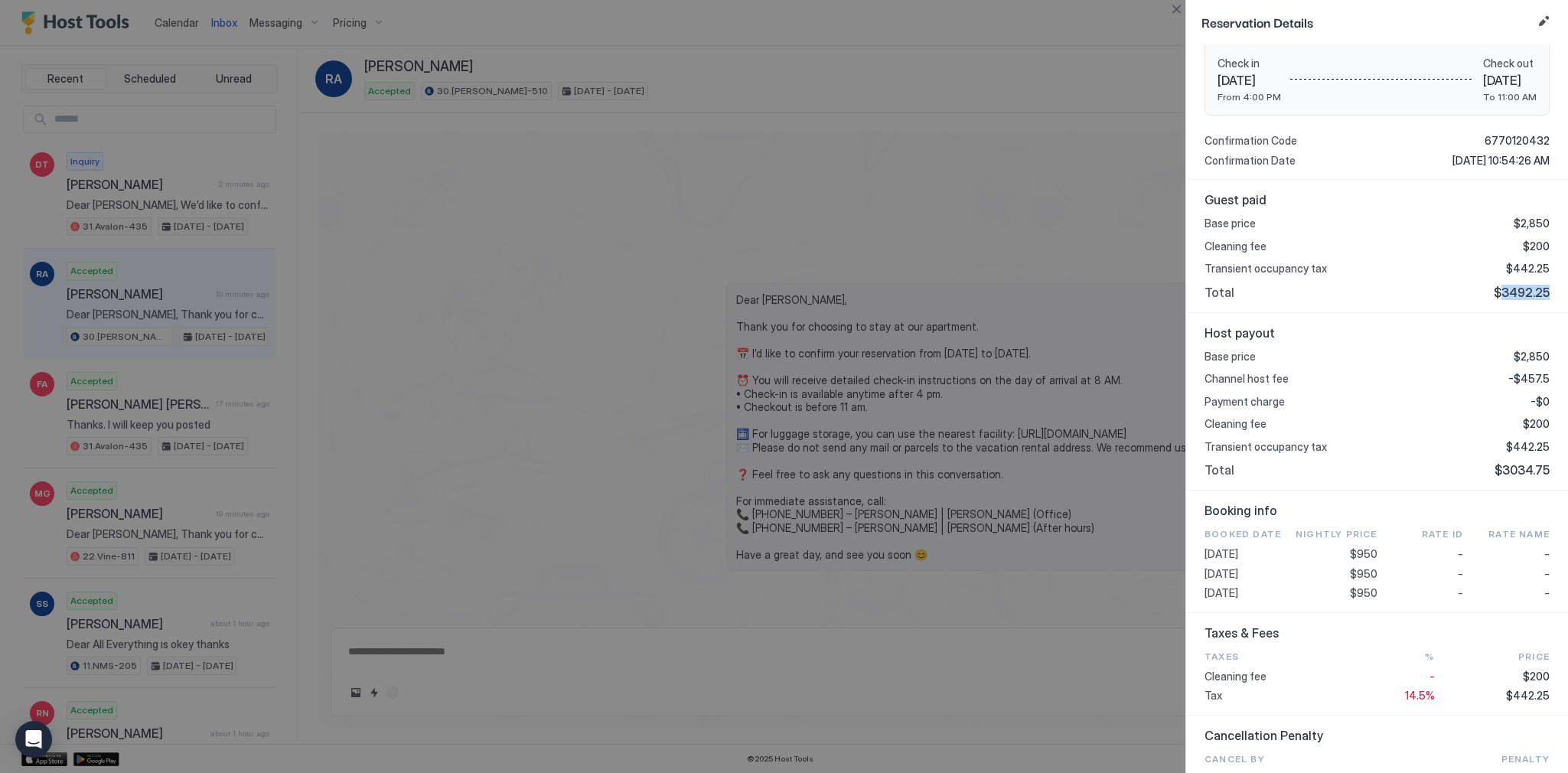
click at [1514, 291] on span "$3492.25" at bounding box center [1522, 292] width 56 height 15
copy span "3492.25"
click at [1537, 372] on span "-$457.5" at bounding box center [1530, 379] width 41 height 14
copy span "457.5"
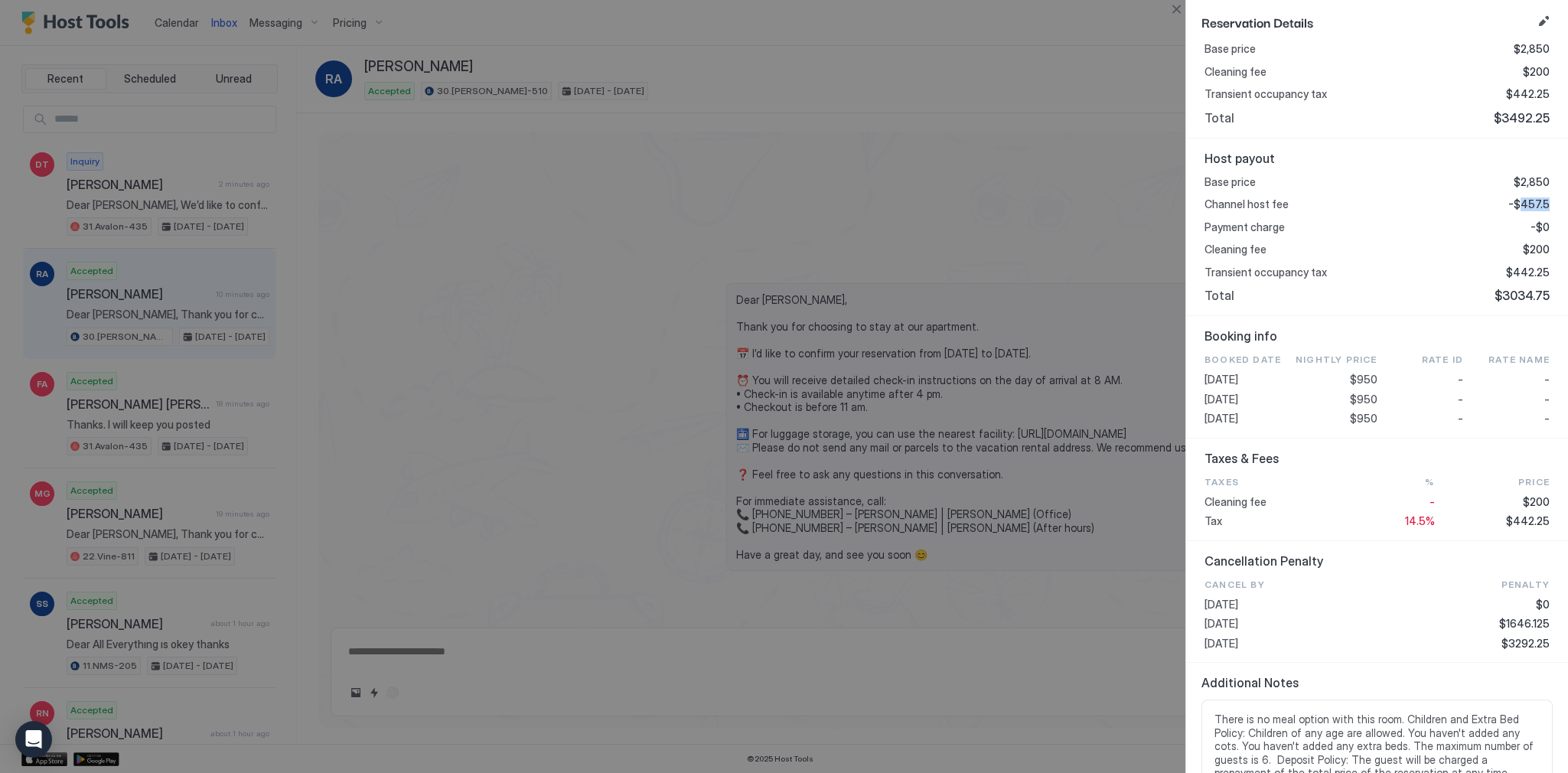
scroll to position [493, 0]
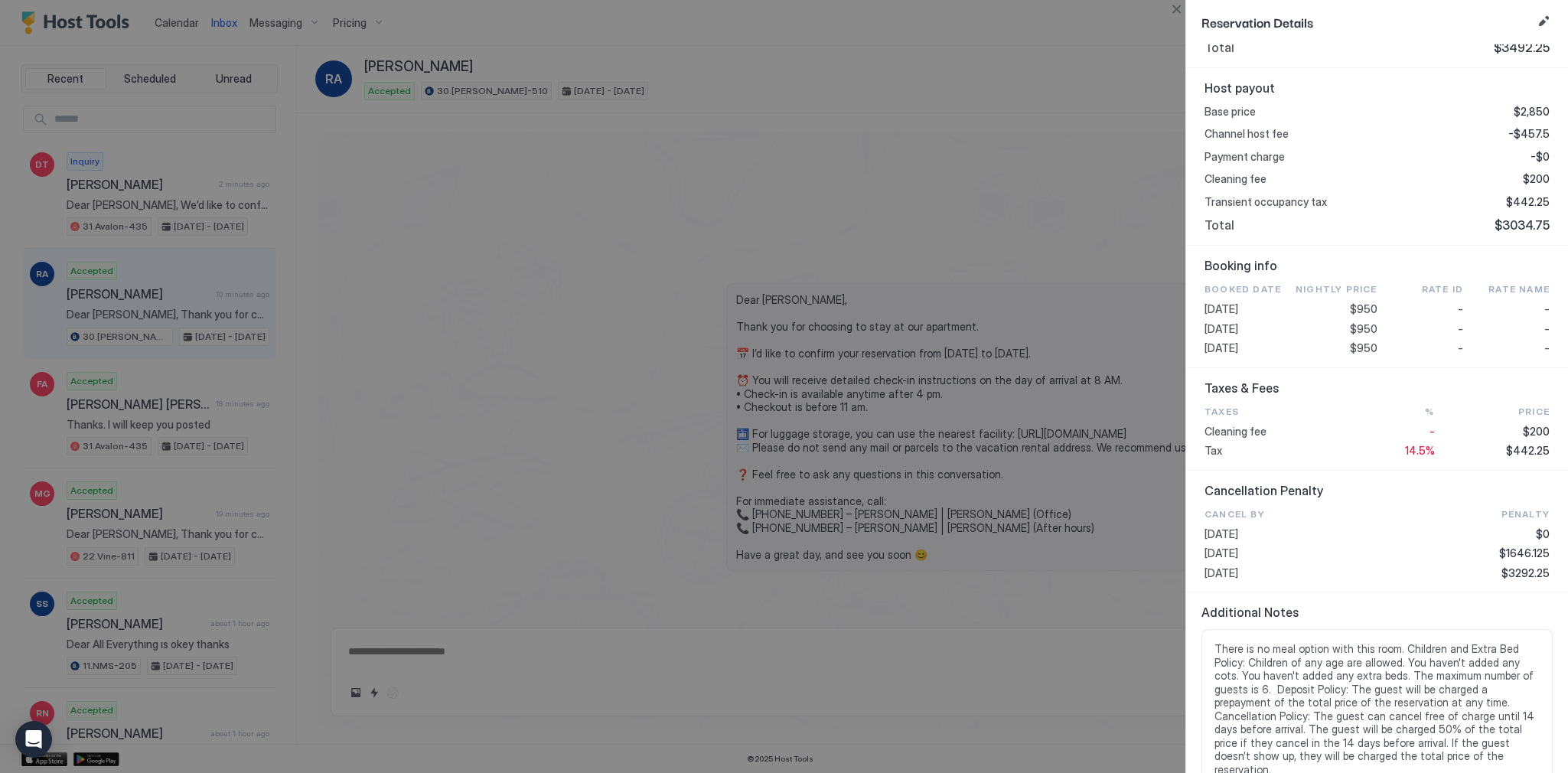
click at [1360, 331] on span "$950" at bounding box center [1364, 329] width 27 height 14
copy span "950"
click at [1518, 446] on span "$442.25" at bounding box center [1528, 451] width 44 height 14
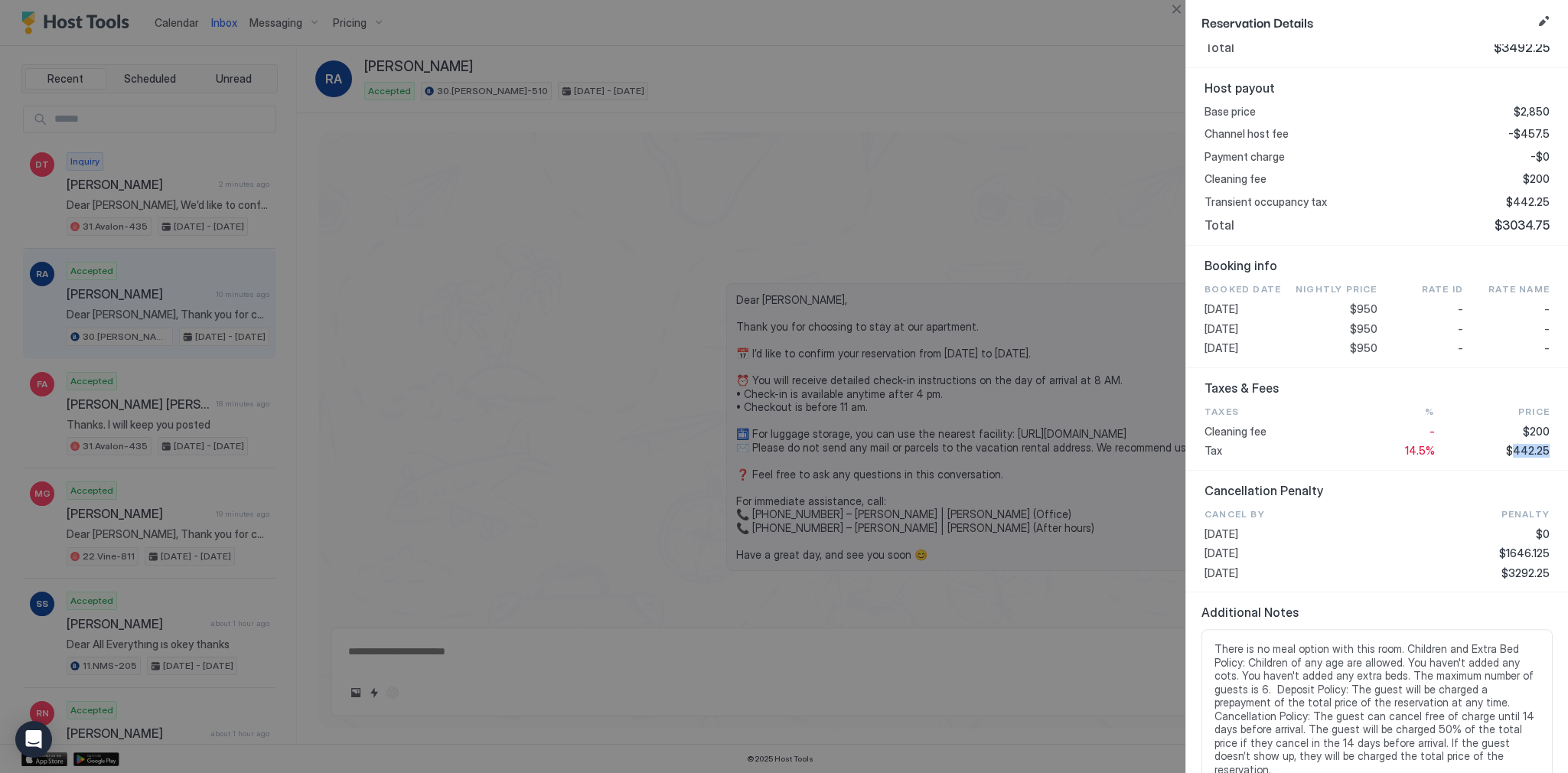
copy span "442.25"
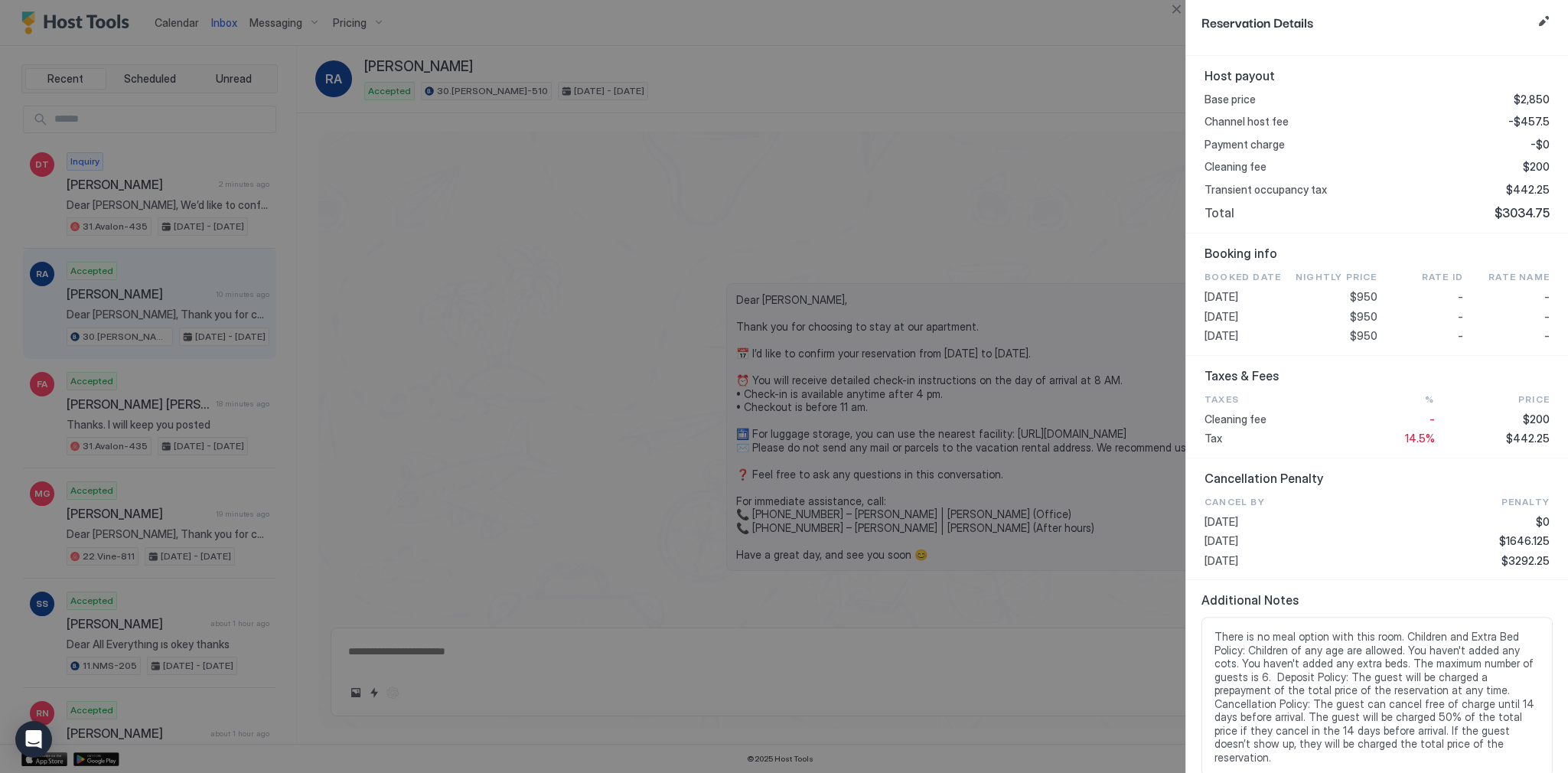
click at [1072, 230] on div at bounding box center [784, 386] width 1568 height 773
type textarea "*"
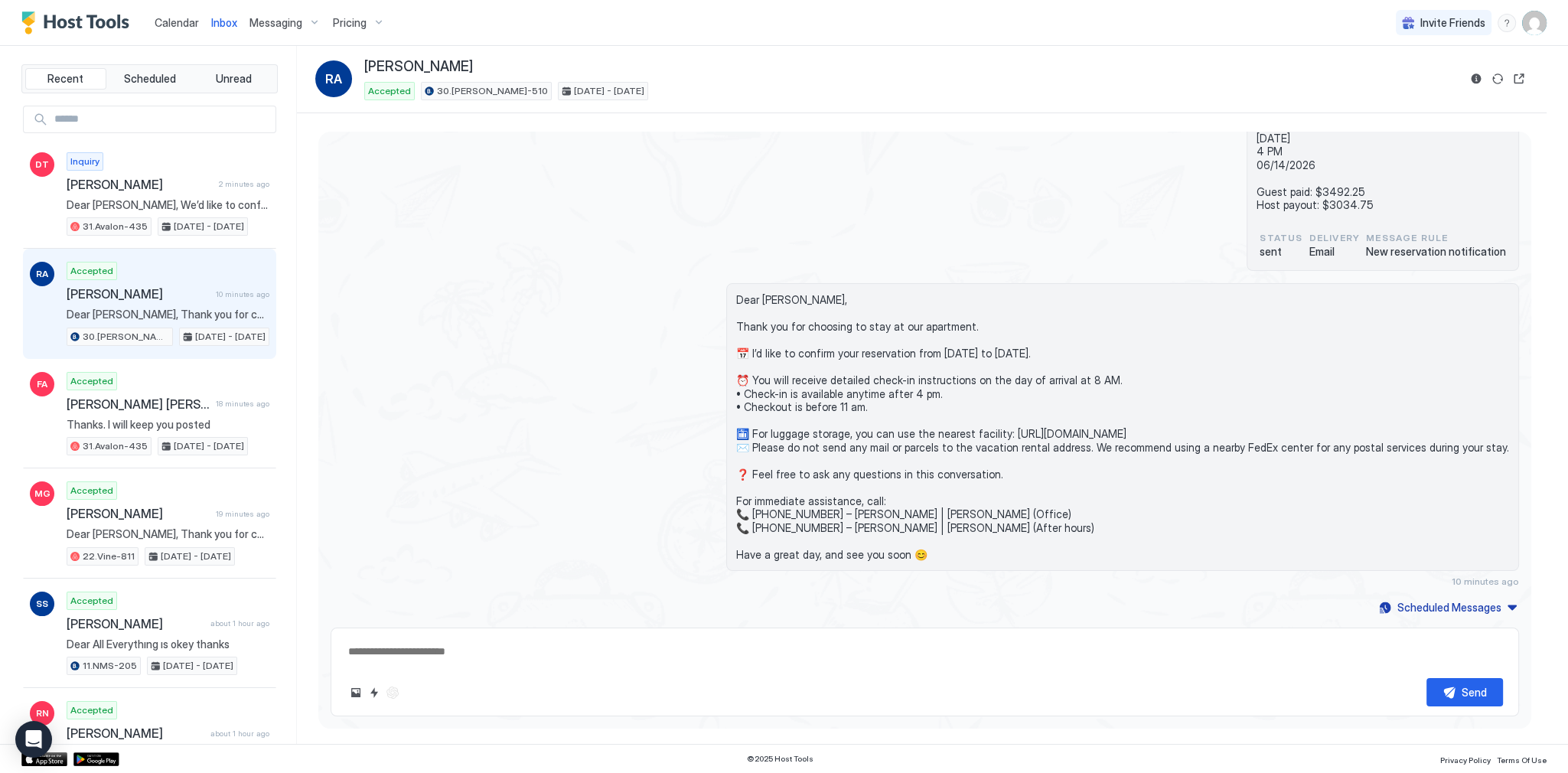
click at [727, 171] on div "30.Kelton-510 Booking Reservation number : 6770120432 Rowena Abe 06/11/2026 4 P…" at bounding box center [925, 170] width 1189 height 203
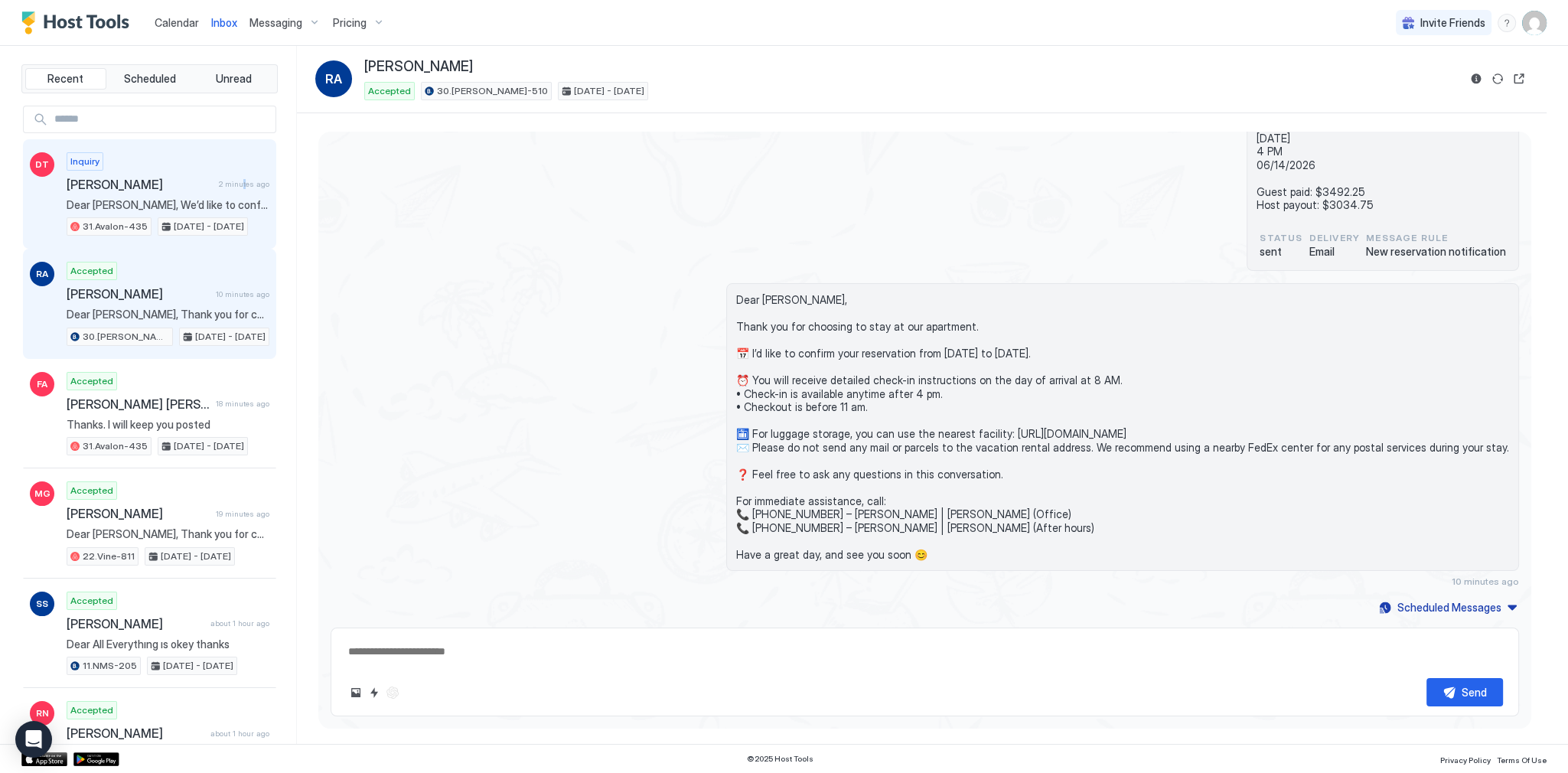
click at [237, 186] on span "2 minutes ago" at bounding box center [244, 184] width 51 height 10
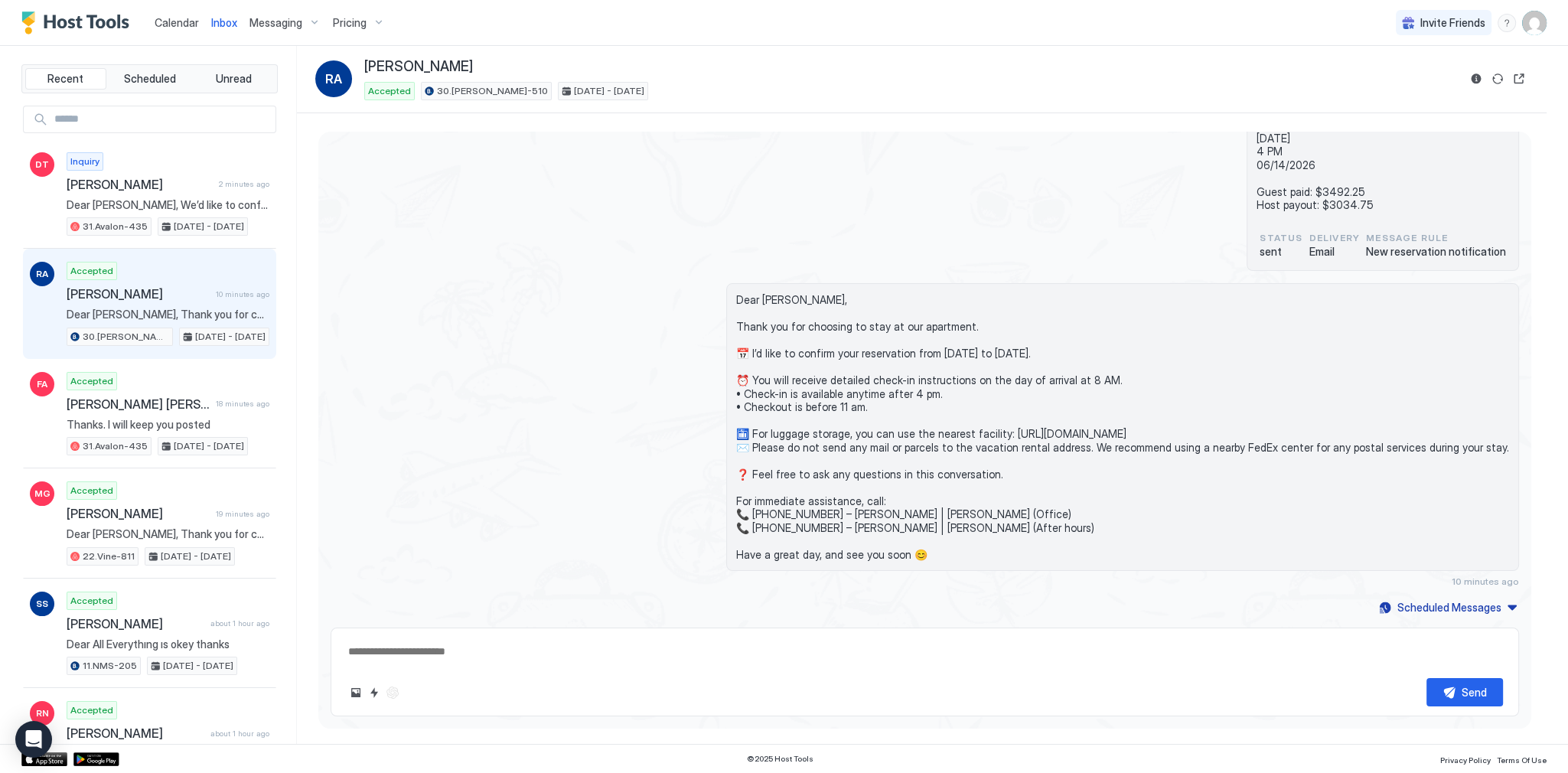
click at [446, 190] on div "30.Kelton-510 Booking Reservation number : 6770120432 Rowena Abe 06/11/2026 4 P…" at bounding box center [925, 170] width 1189 height 203
drag, startPoint x: 774, startPoint y: 224, endPoint x: 806, endPoint y: 228, distance: 32.2
click at [793, 227] on div "30.Kelton-510 Booking Reservation number : 6770120432 Rowena Abe 06/11/2026 4 P…" at bounding box center [925, 170] width 1189 height 203
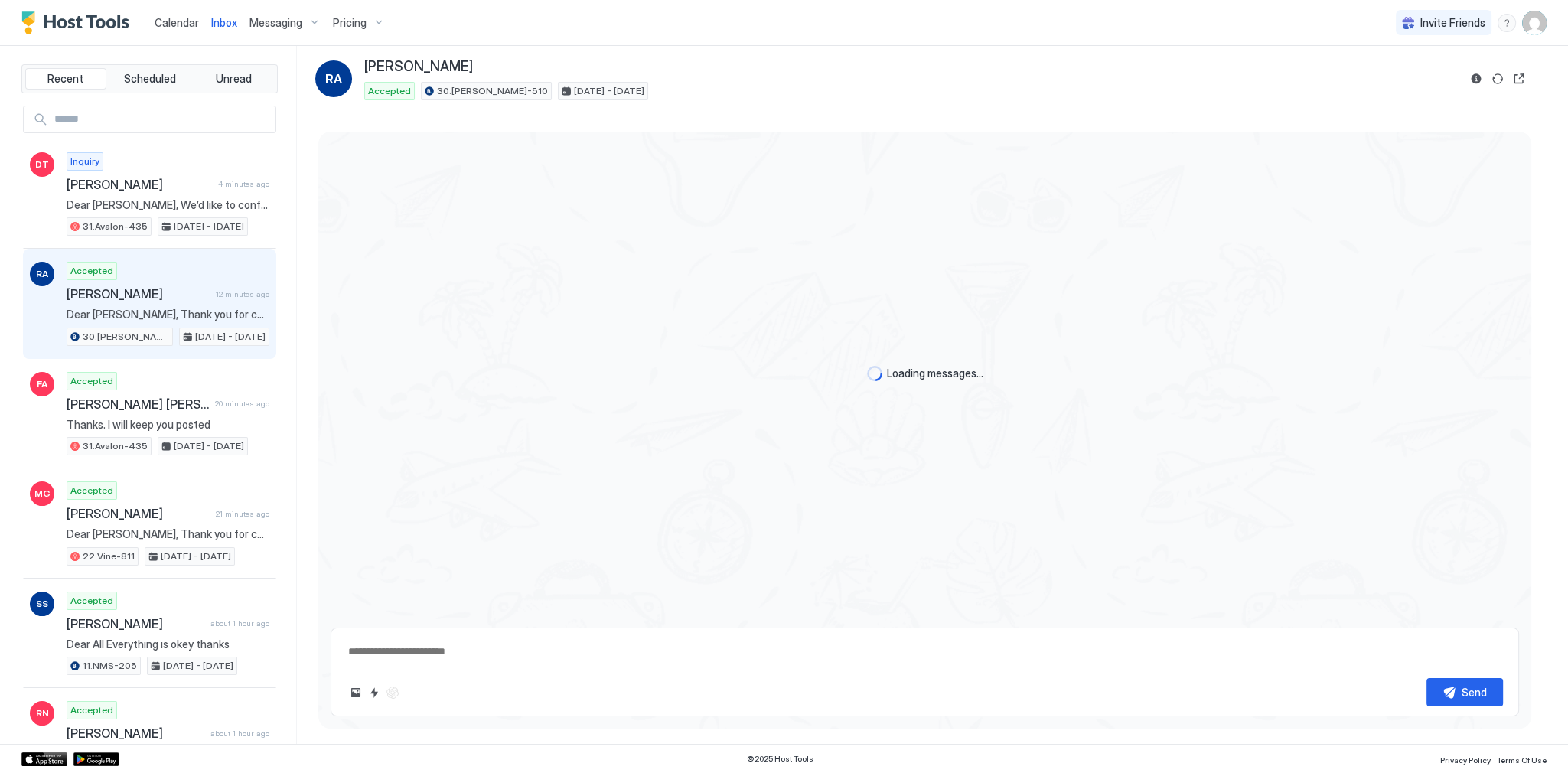
click at [337, 340] on div "Loading messages..." at bounding box center [925, 374] width 1213 height 484
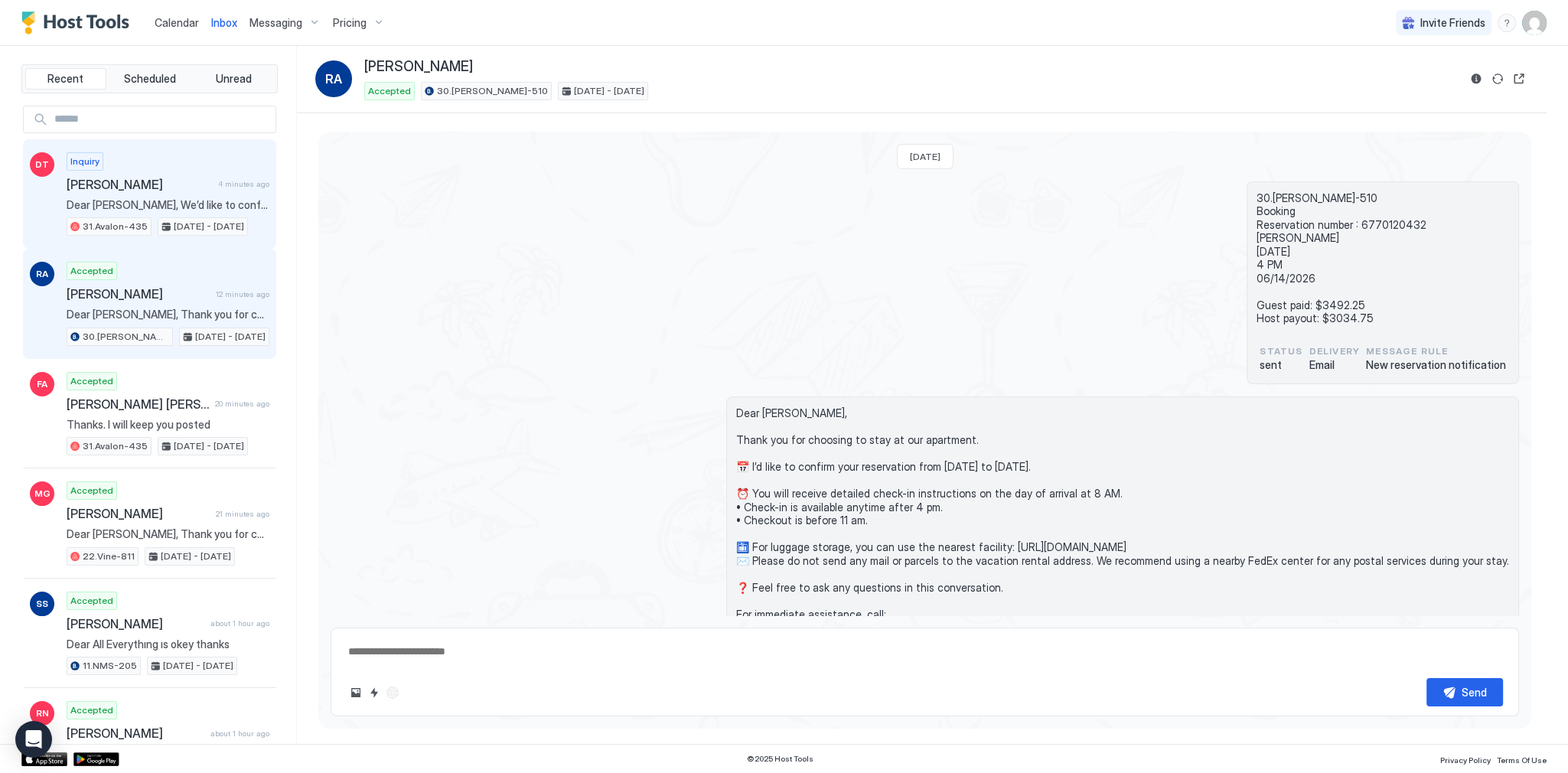
scroll to position [113, 0]
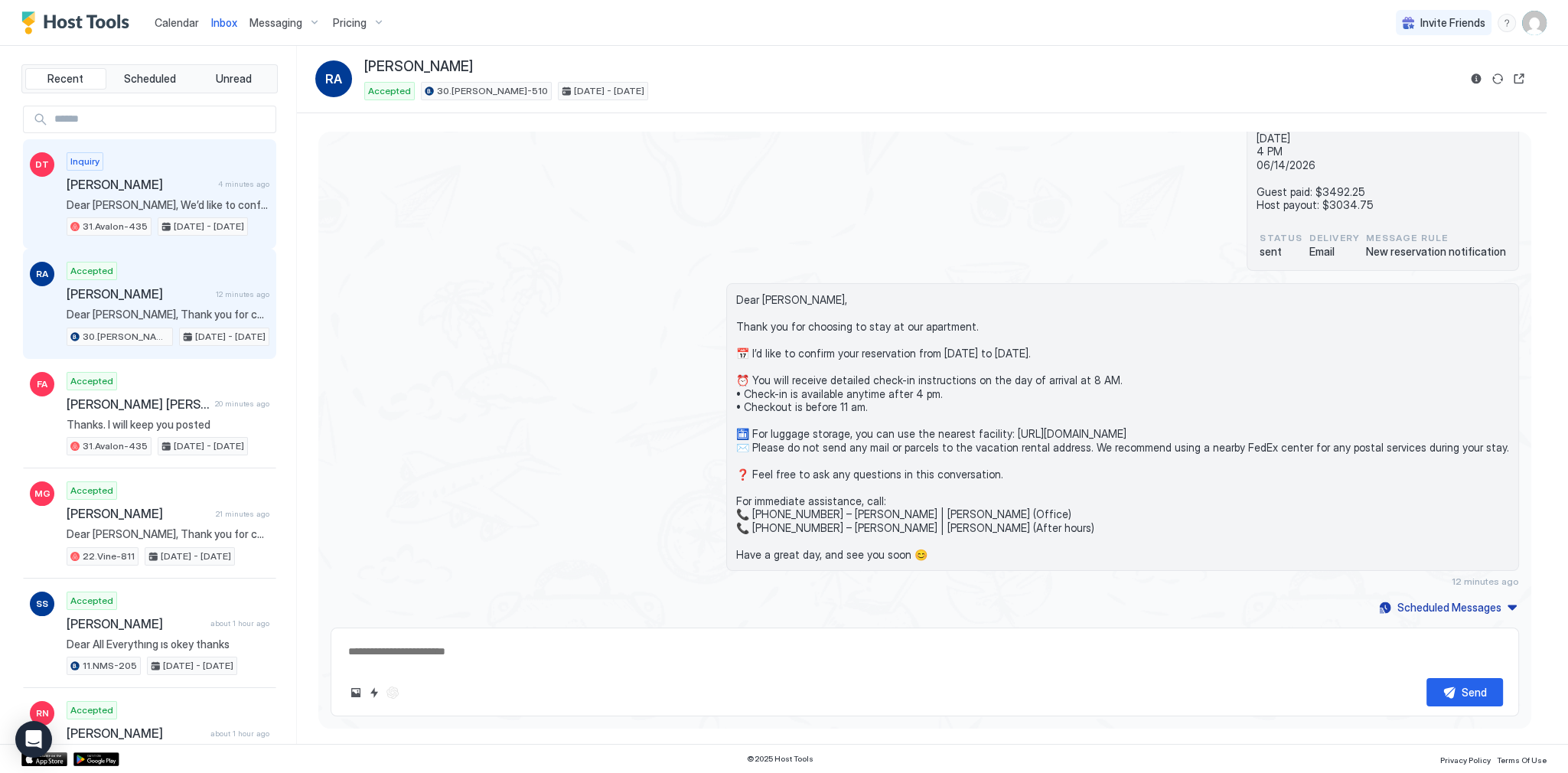
click at [221, 190] on div "Inquiry Duc Tam 4 minutes ago Dear Duc Tam, We’d like to confirm the apartment’…" at bounding box center [168, 195] width 203 height 84
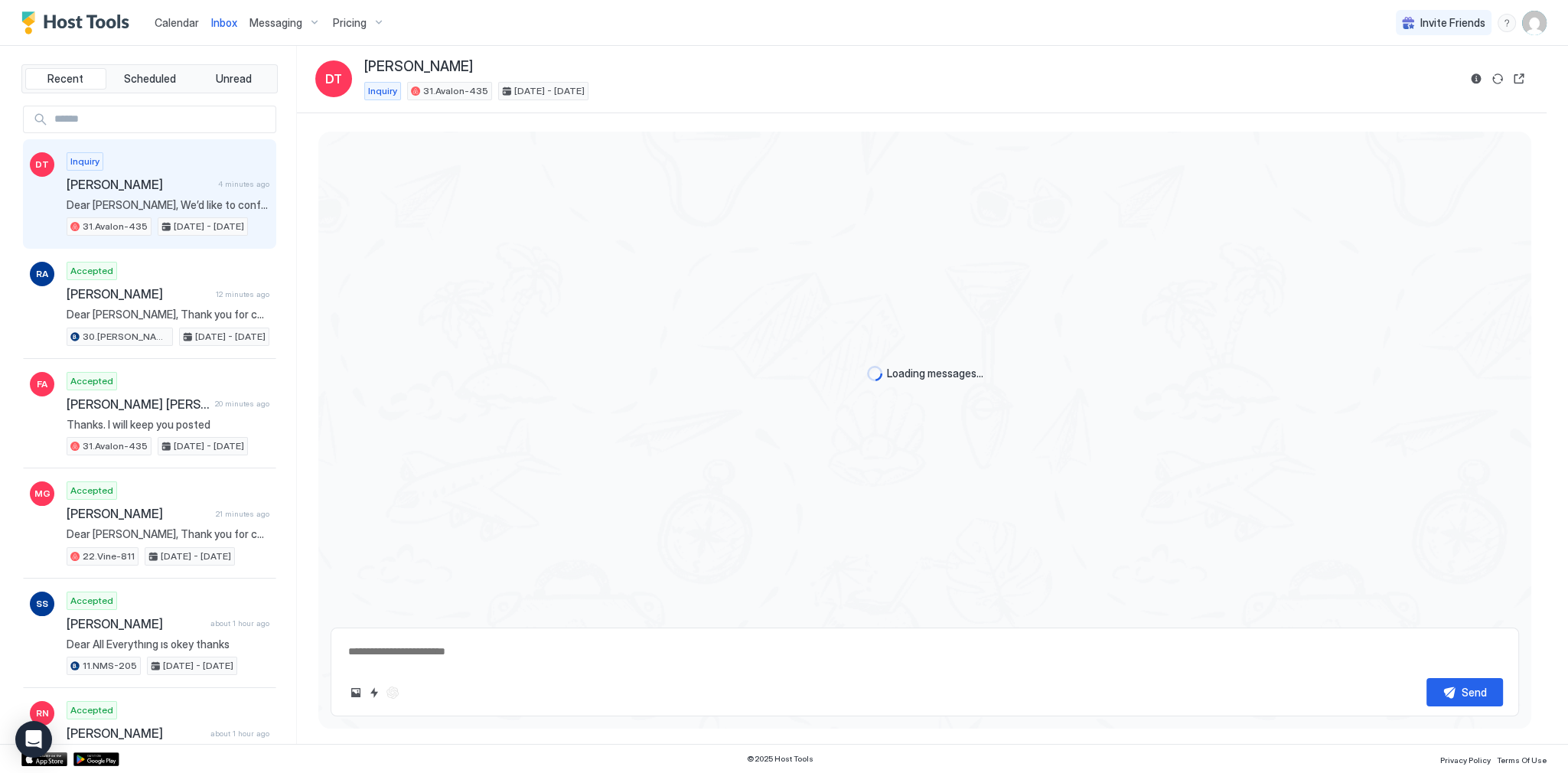
click at [533, 187] on div "Loading messages..." at bounding box center [925, 374] width 1213 height 484
click at [699, 75] on div "Duc Tam Inquiry 31.Avalon-435 Oct 13 - 15, 2025" at bounding box center [911, 79] width 1094 height 42
type textarea "*"
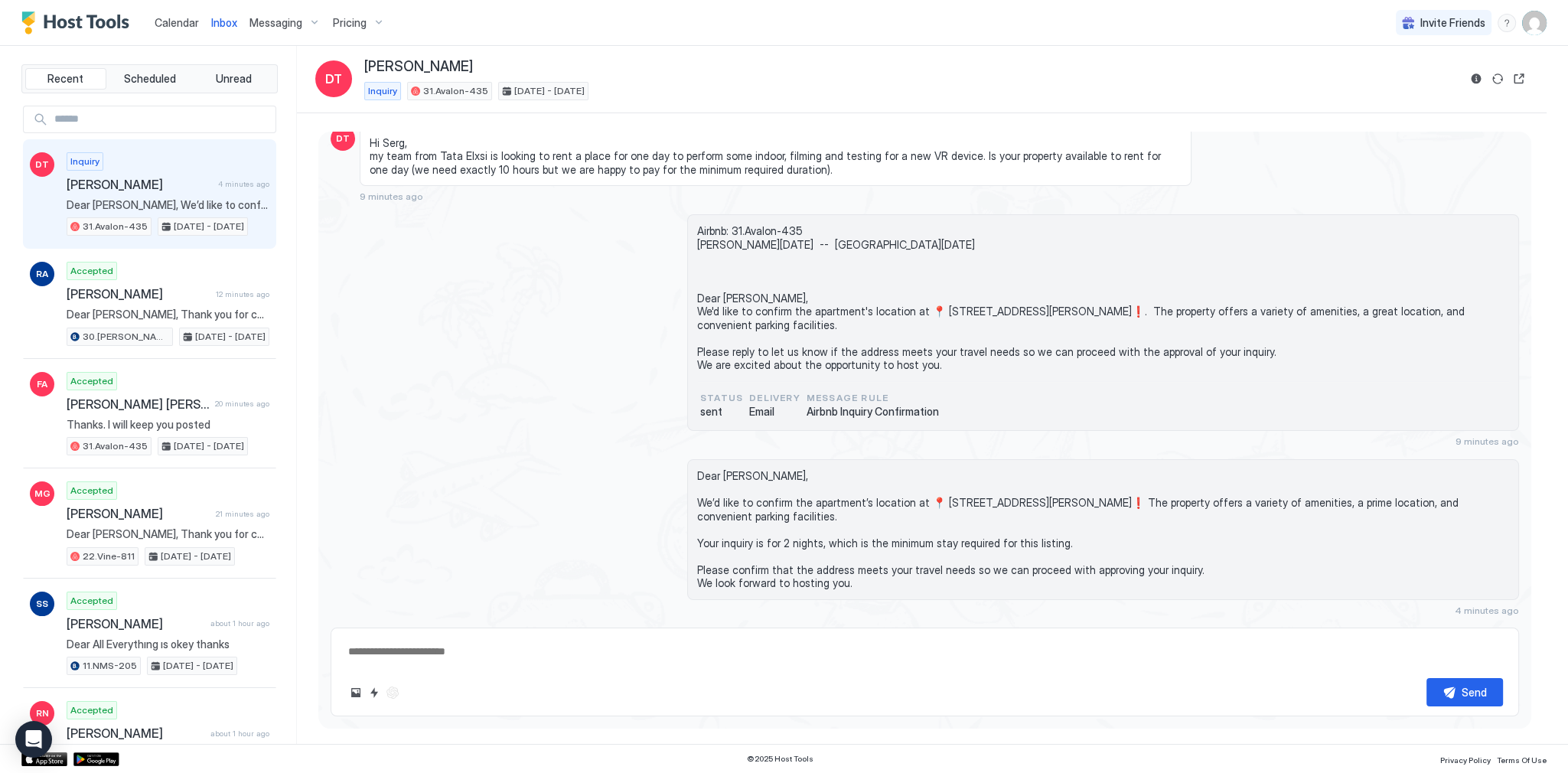
click at [1092, 53] on div "Inbox DT Duc Tam Inquiry 31.Avalon-435 Oct 13 - 15, 2025" at bounding box center [922, 80] width 1250 height 67
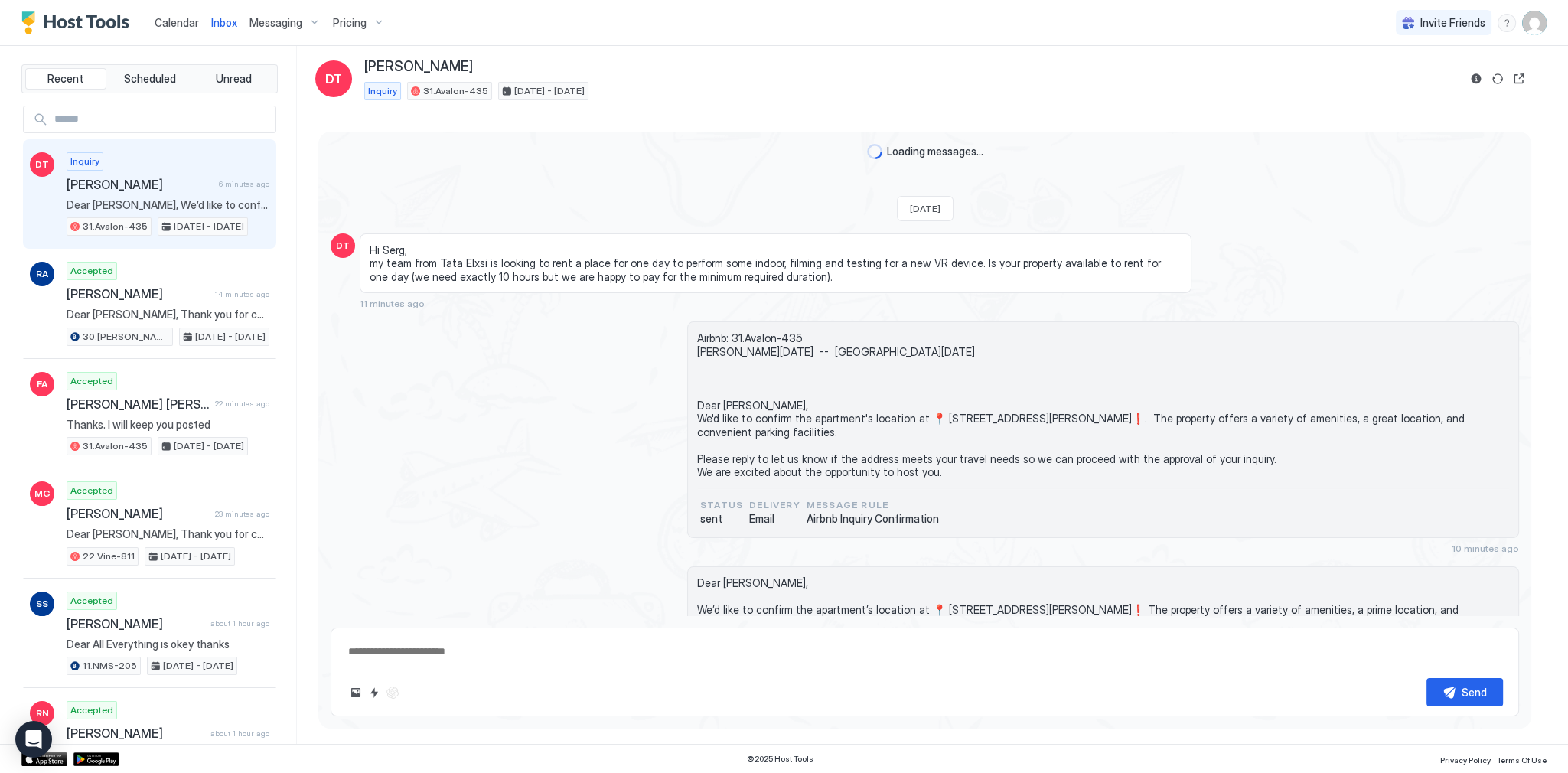
scroll to position [119, 0]
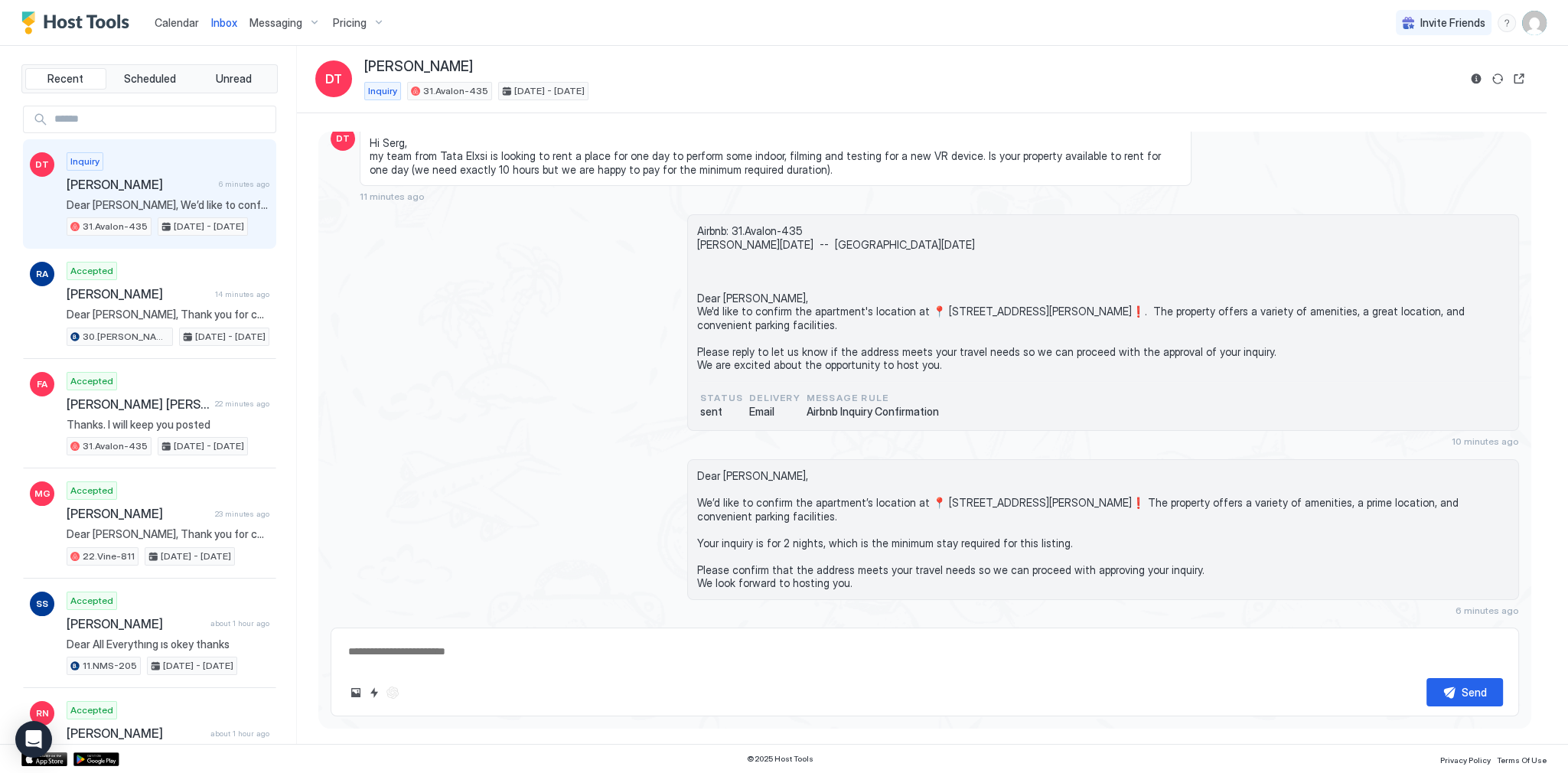
click at [614, 333] on div "Airbnb: 31.Avalon-435 [PERSON_NAME][DATE] -- [GEOGRAPHIC_DATA][DATE] Dear [PERS…" at bounding box center [925, 331] width 1189 height 232
type textarea "*"
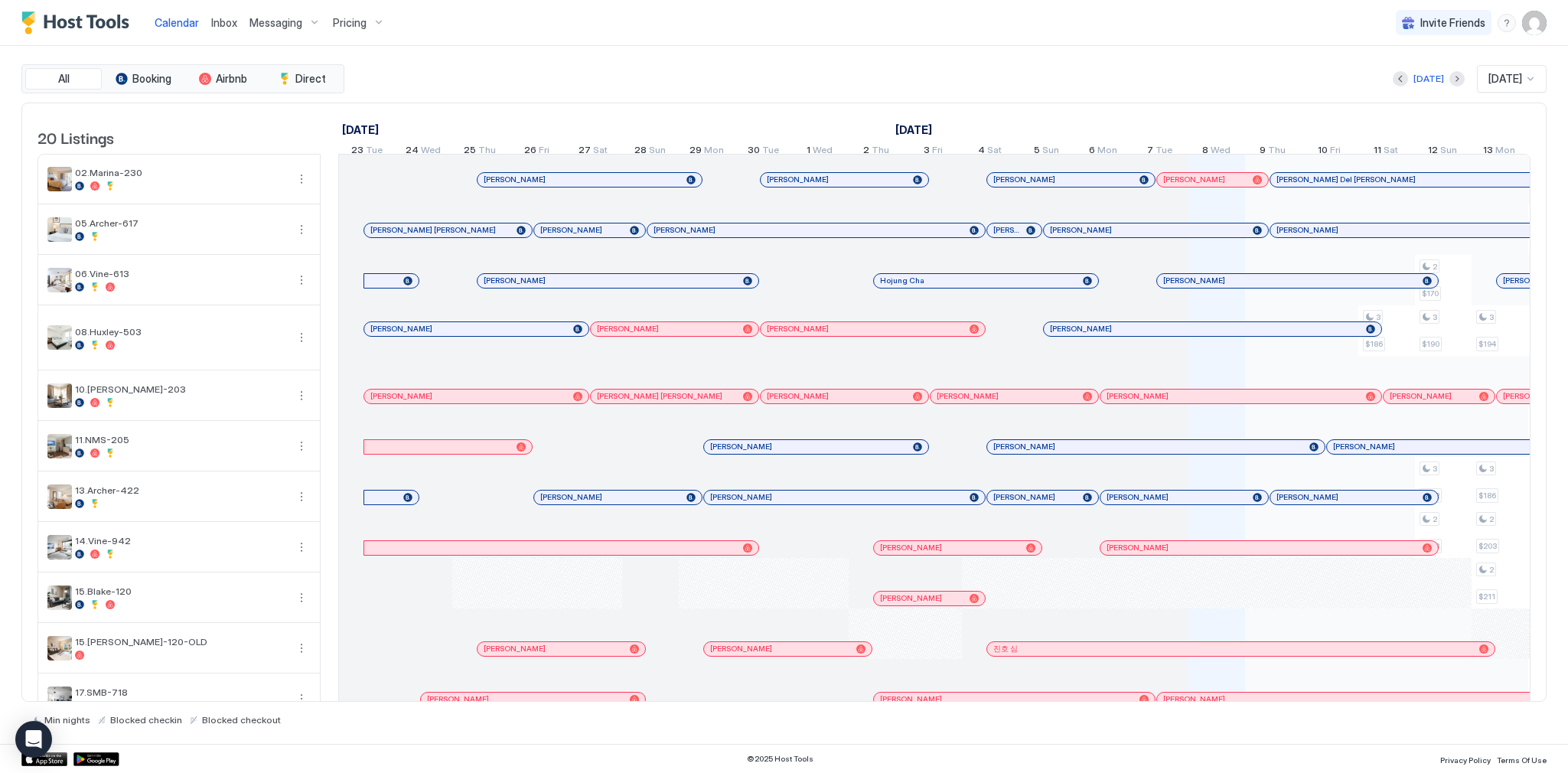
click at [905, 81] on div "[DATE] [DATE]" at bounding box center [947, 78] width 1200 height 27
